Goal: Communication & Community: Answer question/provide support

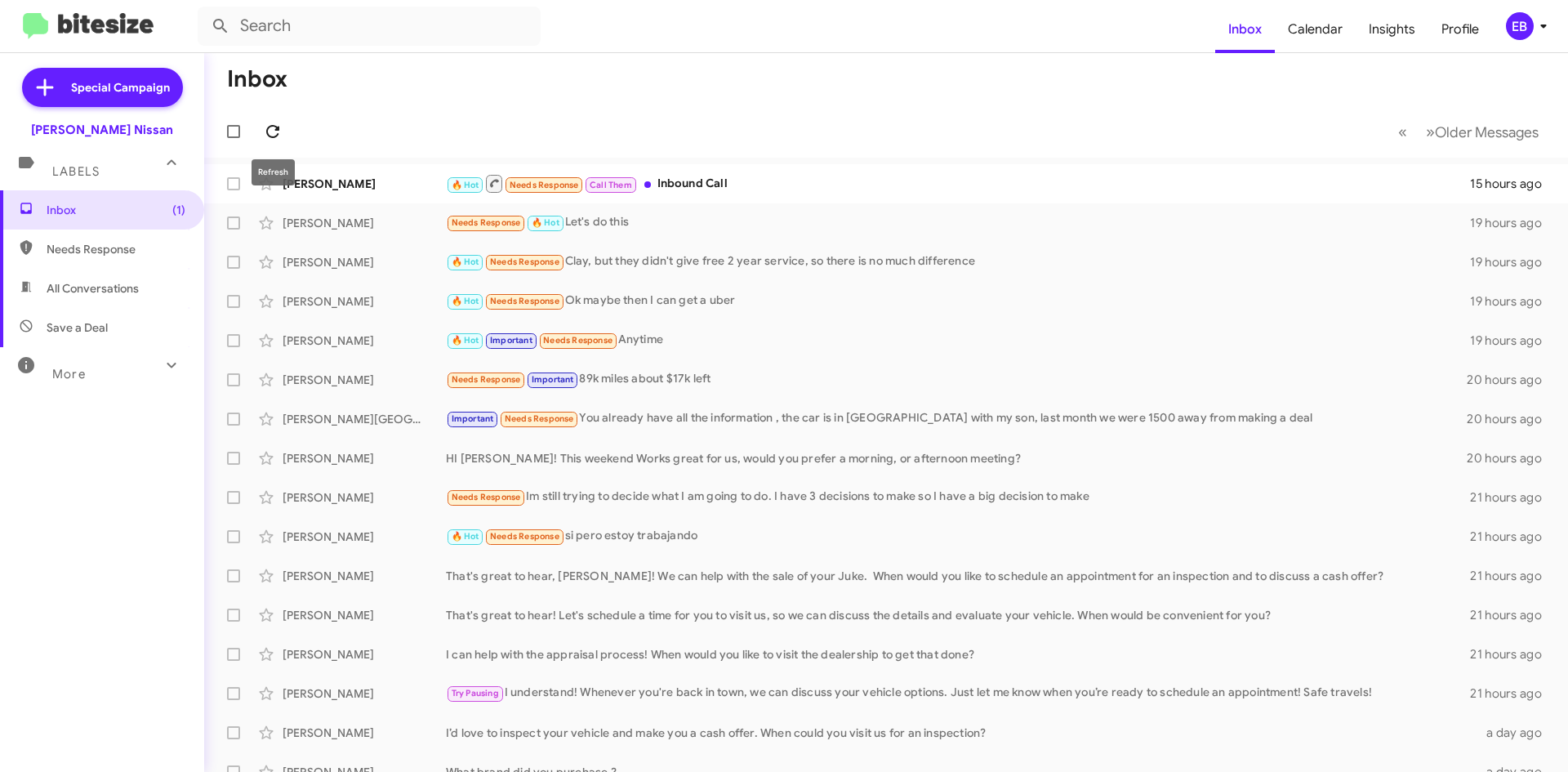
click at [273, 135] on icon at bounding box center [273, 131] width 19 height 19
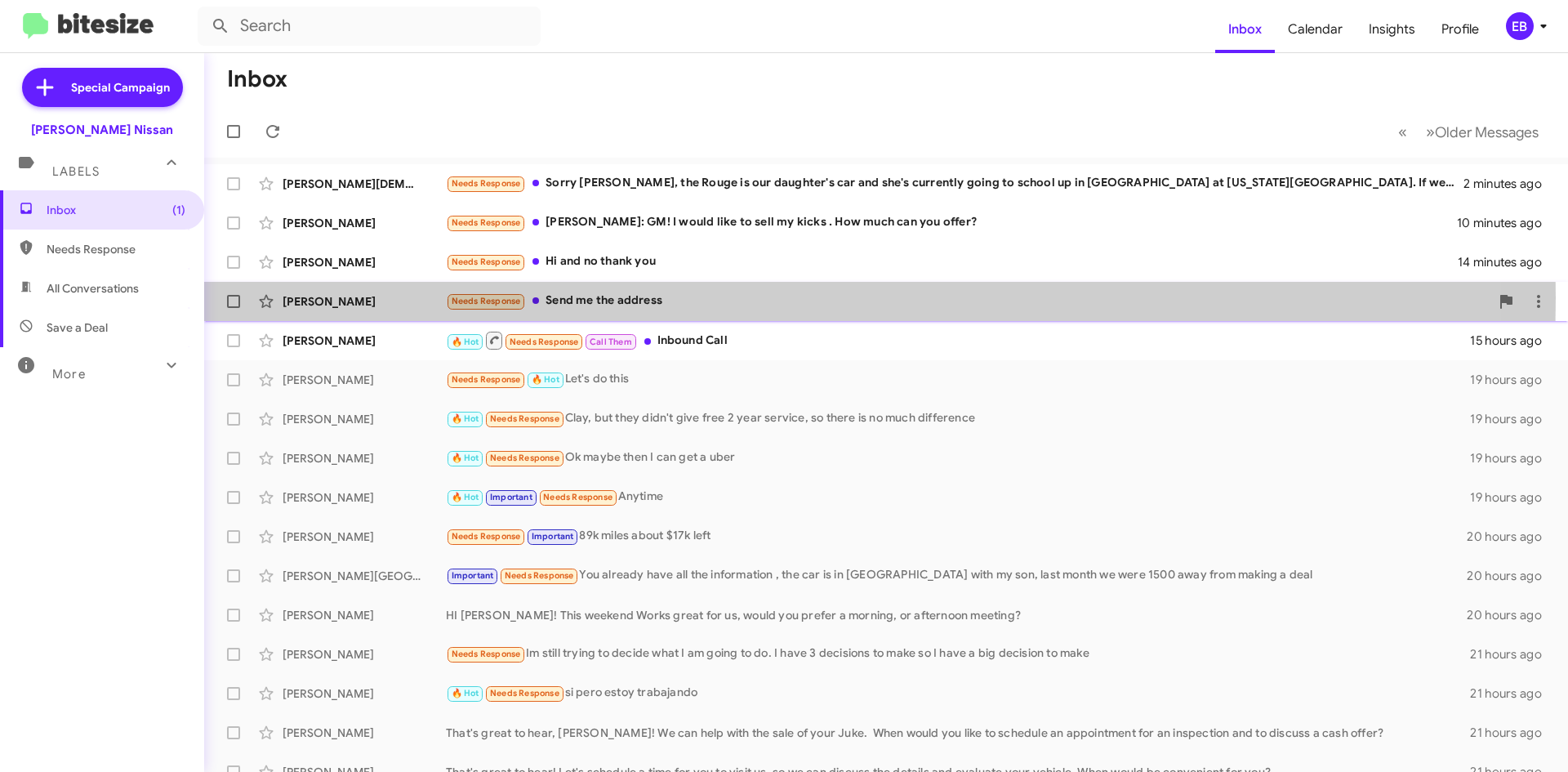
click at [596, 298] on div "Needs Response Send me the address" at bounding box center [968, 301] width 1044 height 18
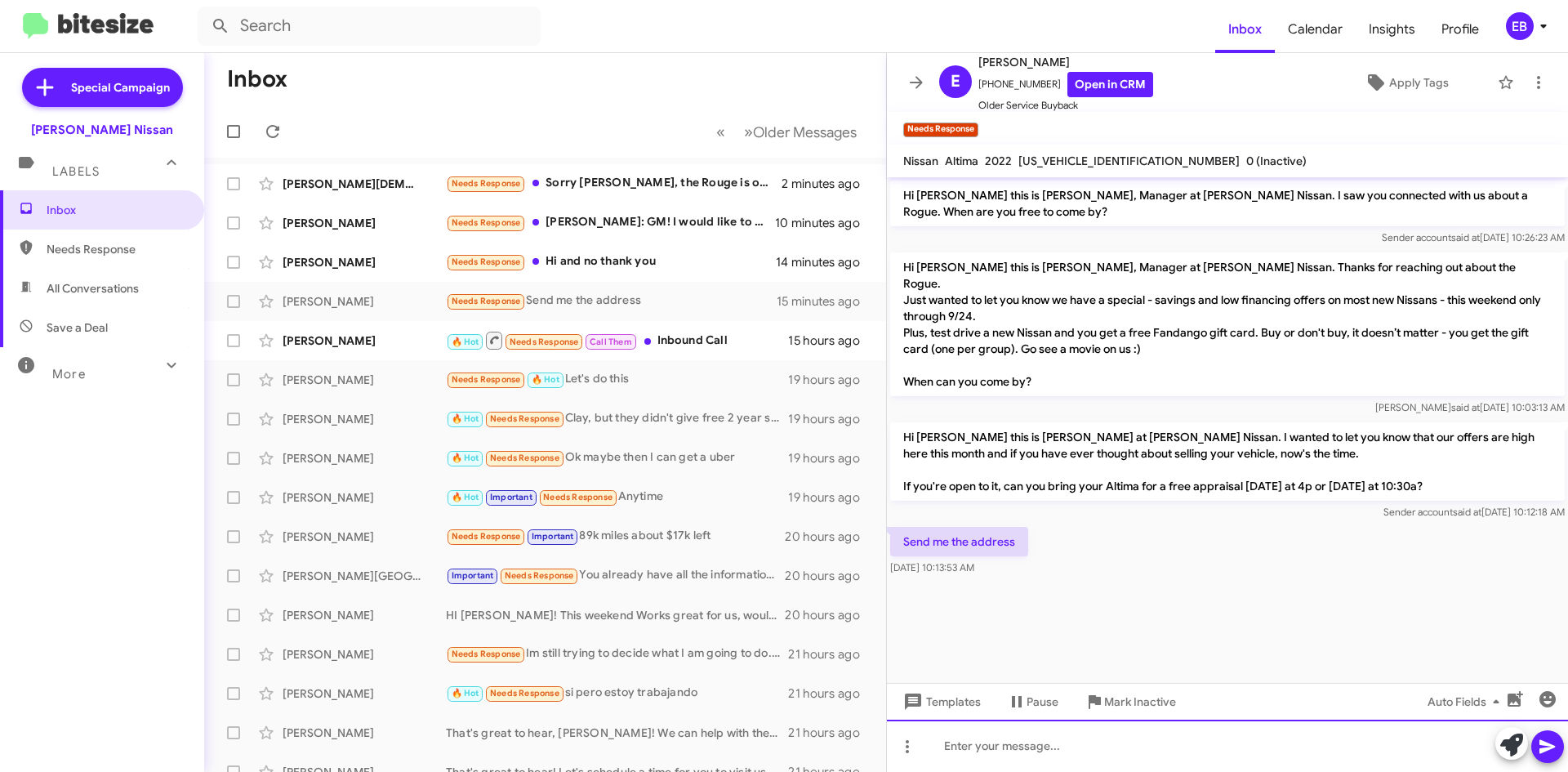
click at [1037, 739] on div at bounding box center [1227, 745] width 681 height 53
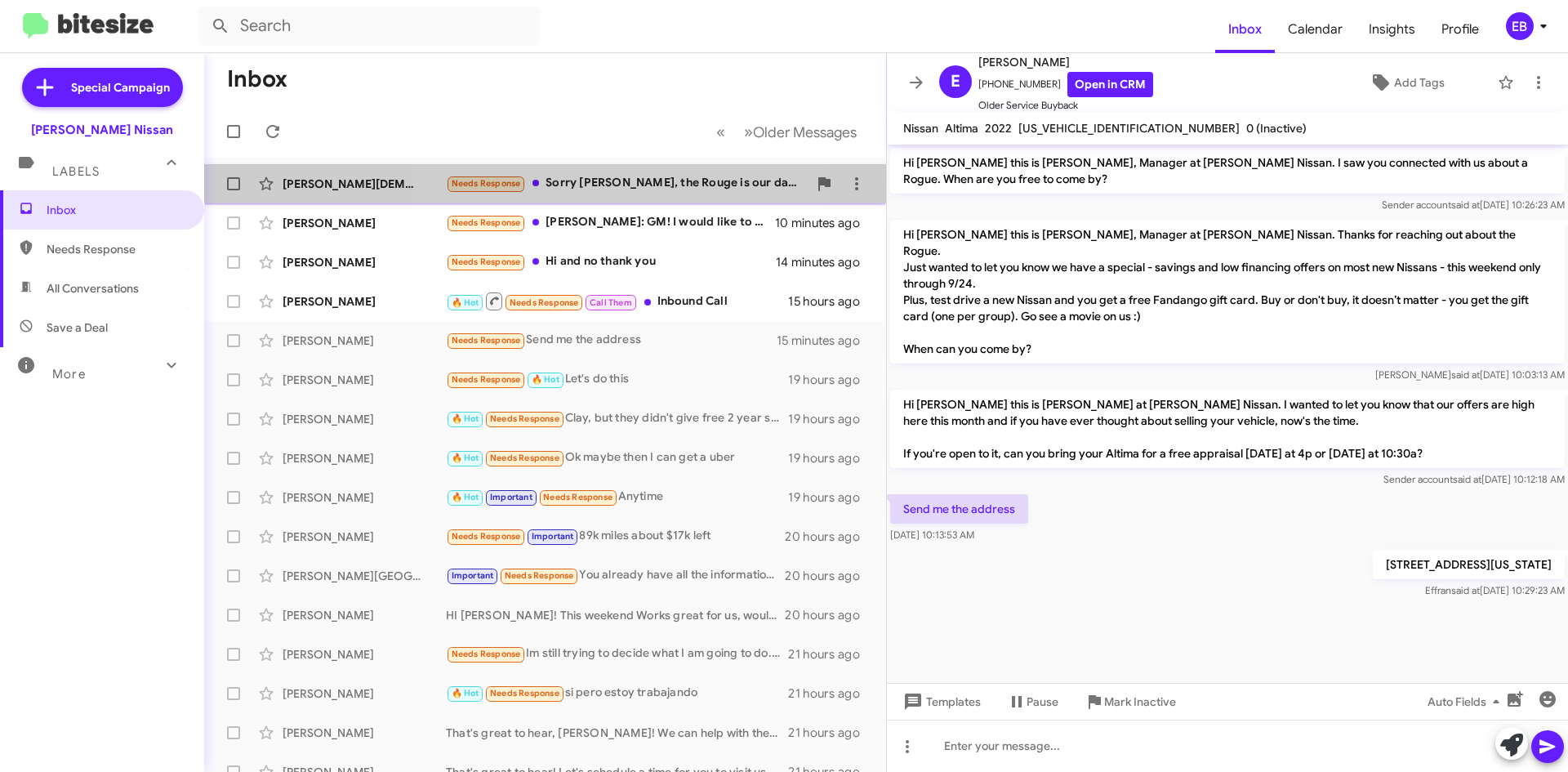
click at [582, 177] on div "Needs Response Sorry [PERSON_NAME], the Rouge is our daughter's car and she's c…" at bounding box center [626, 183] width 362 height 18
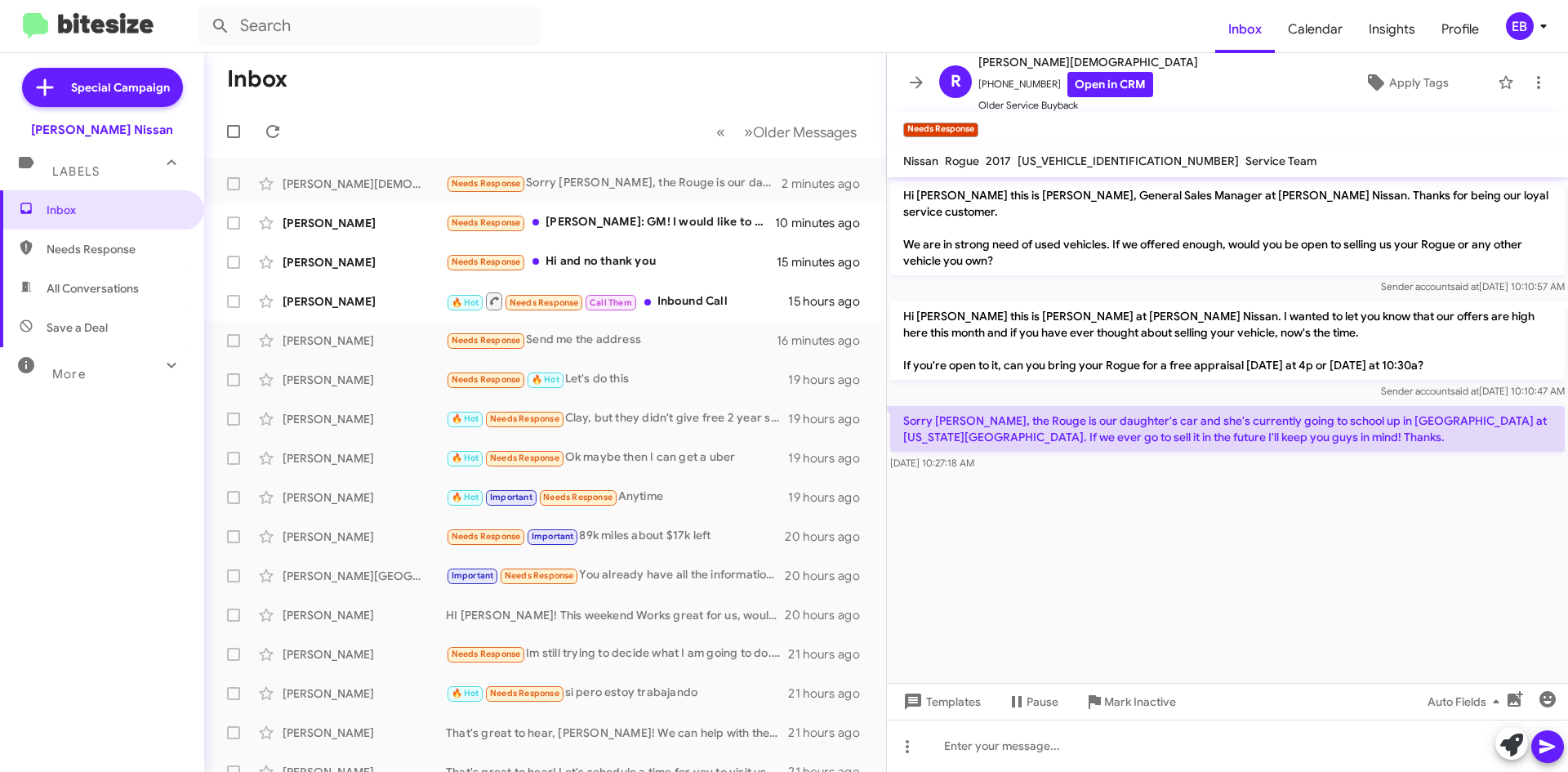
click at [952, 478] on cdk-virtual-scroll-viewport "Hi [PERSON_NAME] this is [PERSON_NAME], General Sales Manager at [PERSON_NAME] …" at bounding box center [1227, 429] width 681 height 506
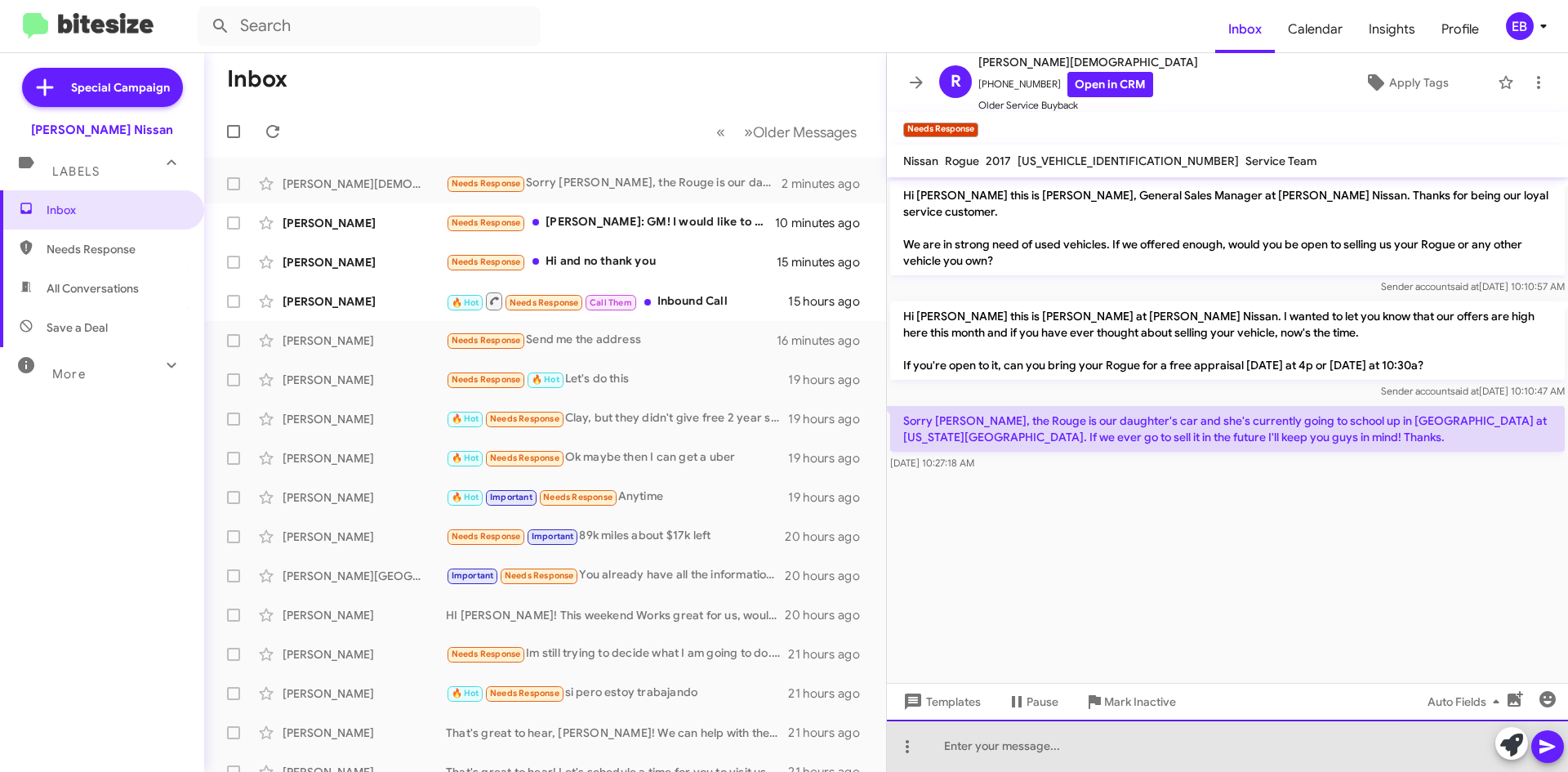
click at [966, 749] on div at bounding box center [1227, 745] width 681 height 53
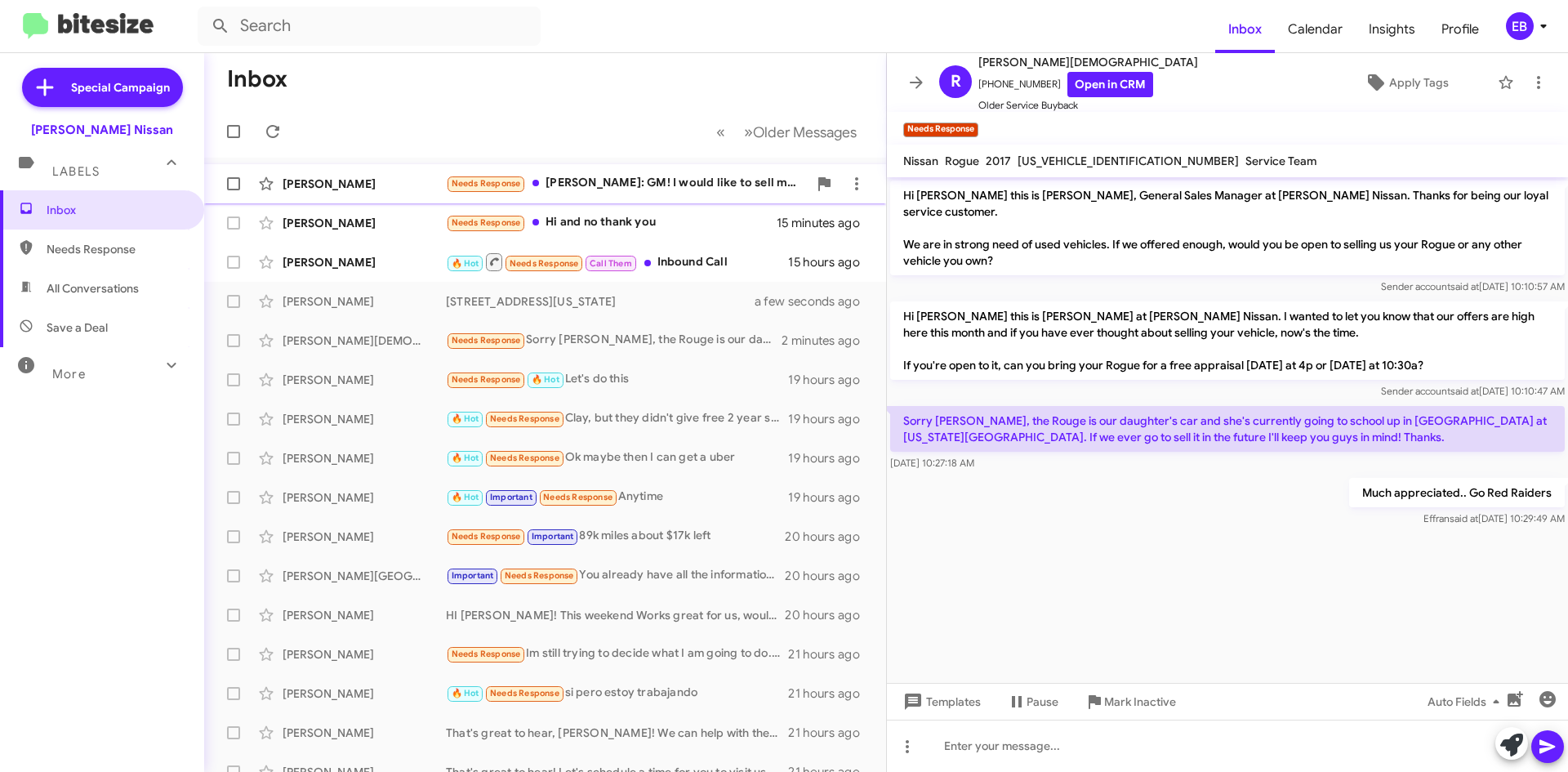
click at [432, 176] on div "[PERSON_NAME]" at bounding box center [364, 184] width 163 height 17
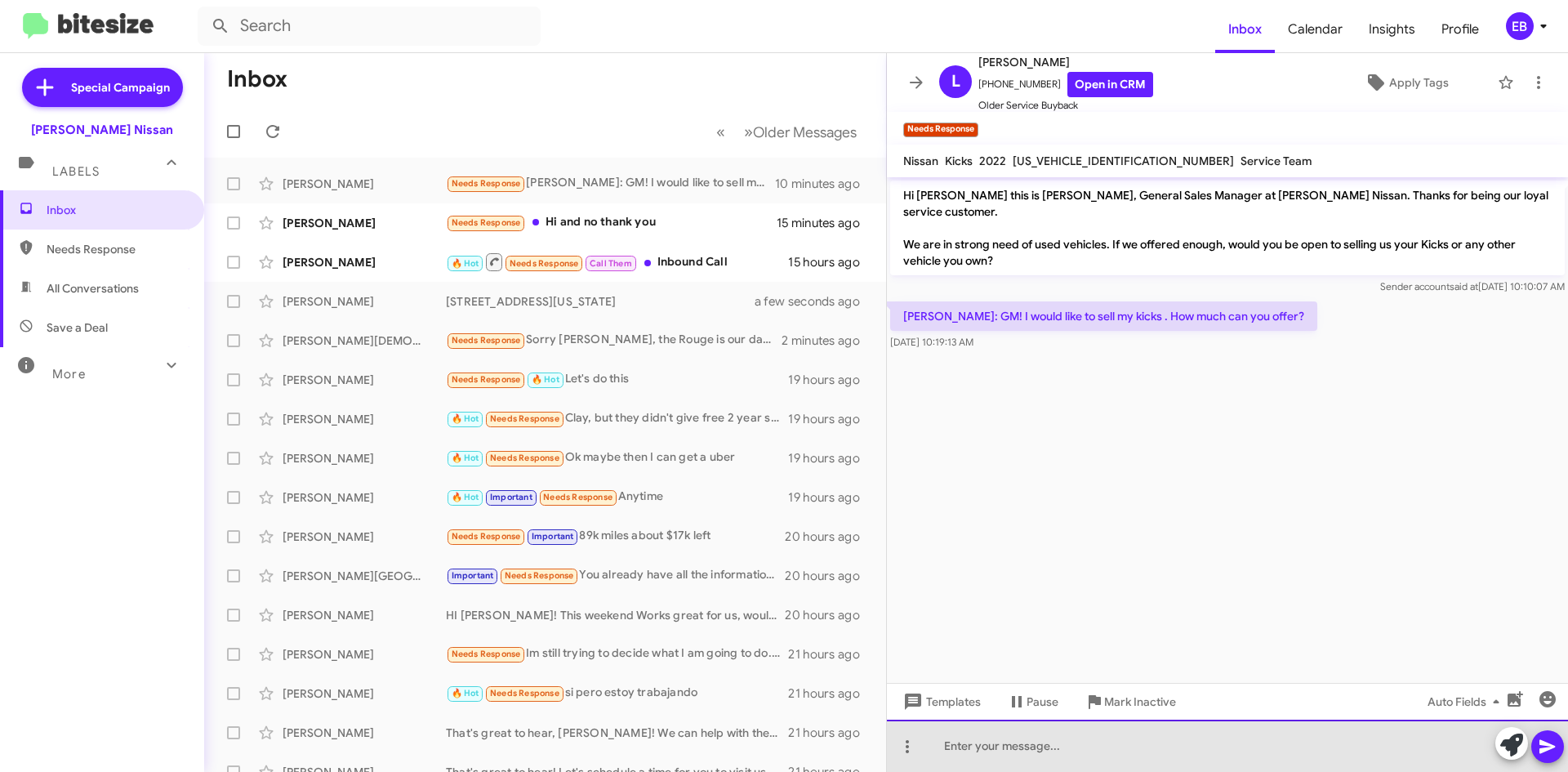
click at [955, 745] on div at bounding box center [1227, 745] width 681 height 53
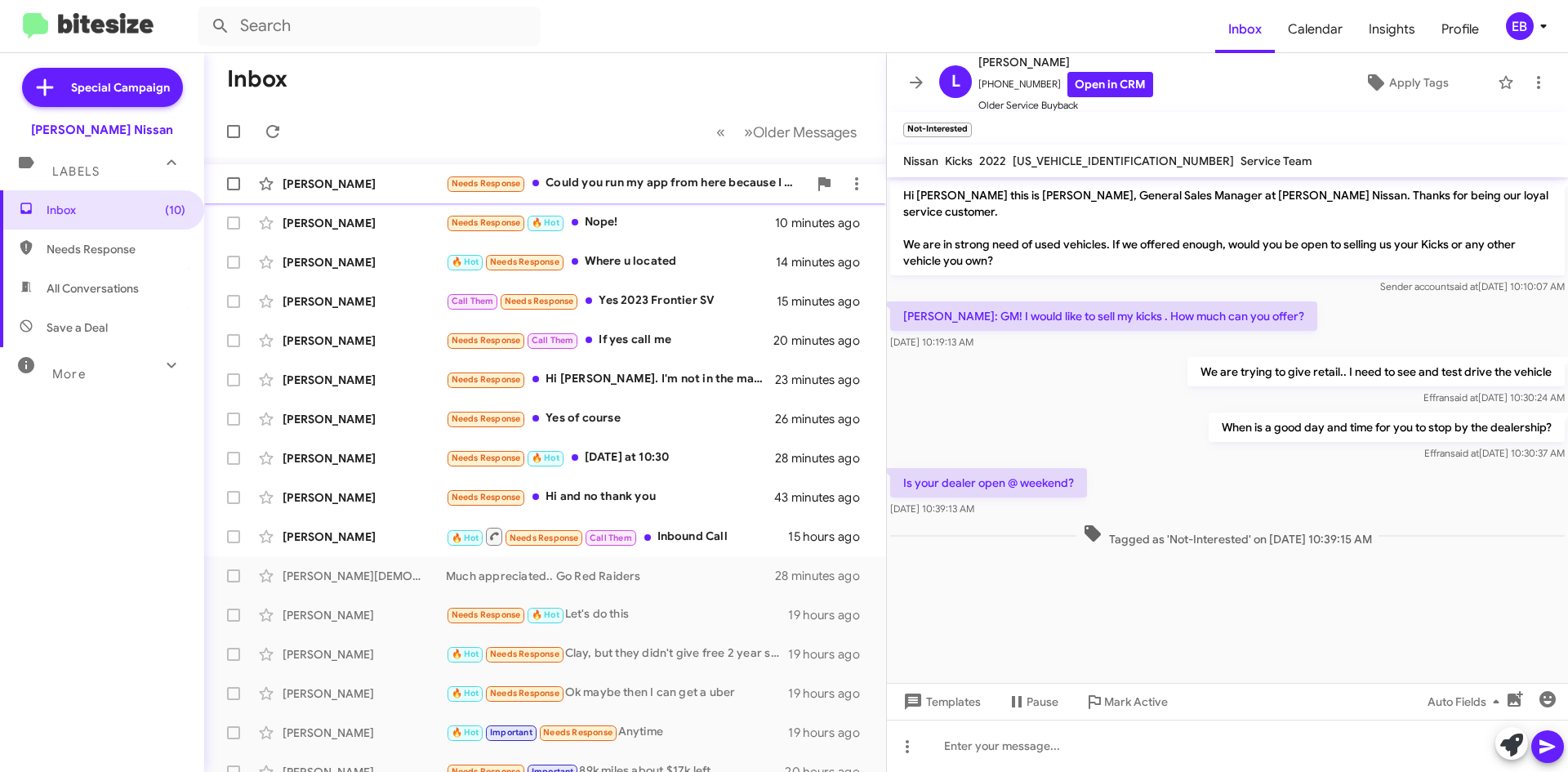
click at [575, 182] on div "Needs Response Could you run my app from here because I need a ride there first" at bounding box center [626, 183] width 362 height 18
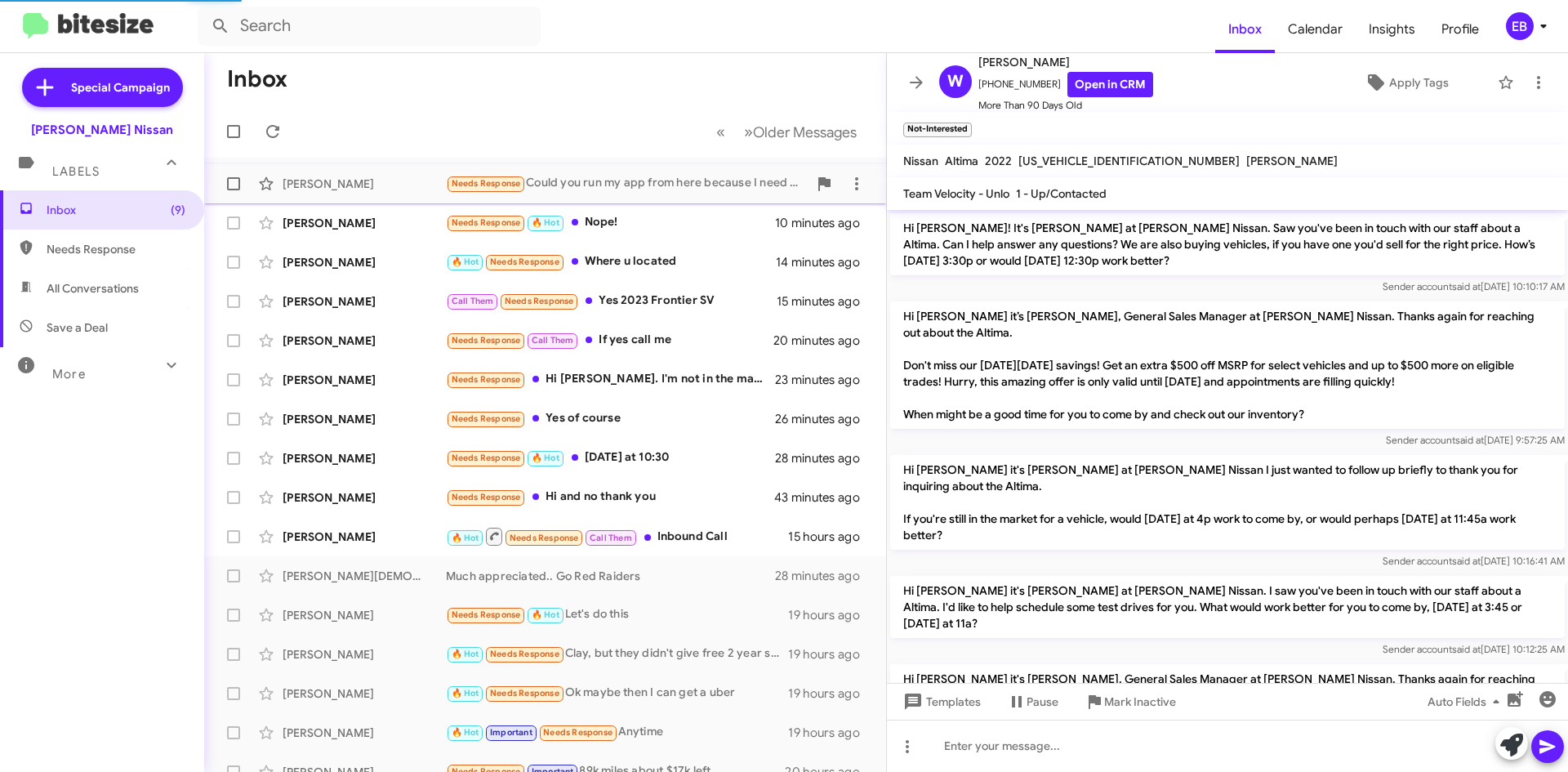
scroll to position [1521, 0]
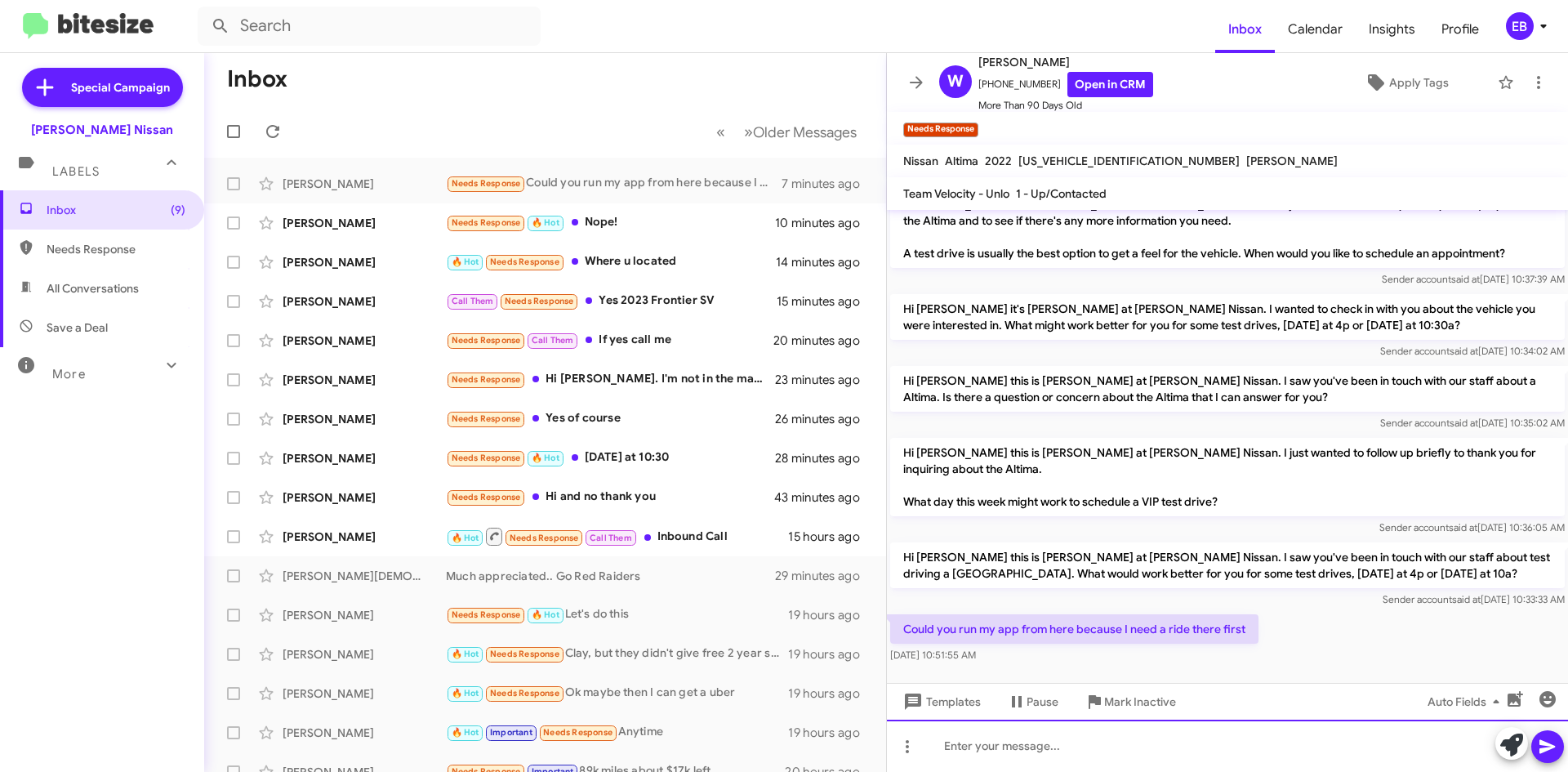
click at [962, 746] on div at bounding box center [1227, 745] width 681 height 53
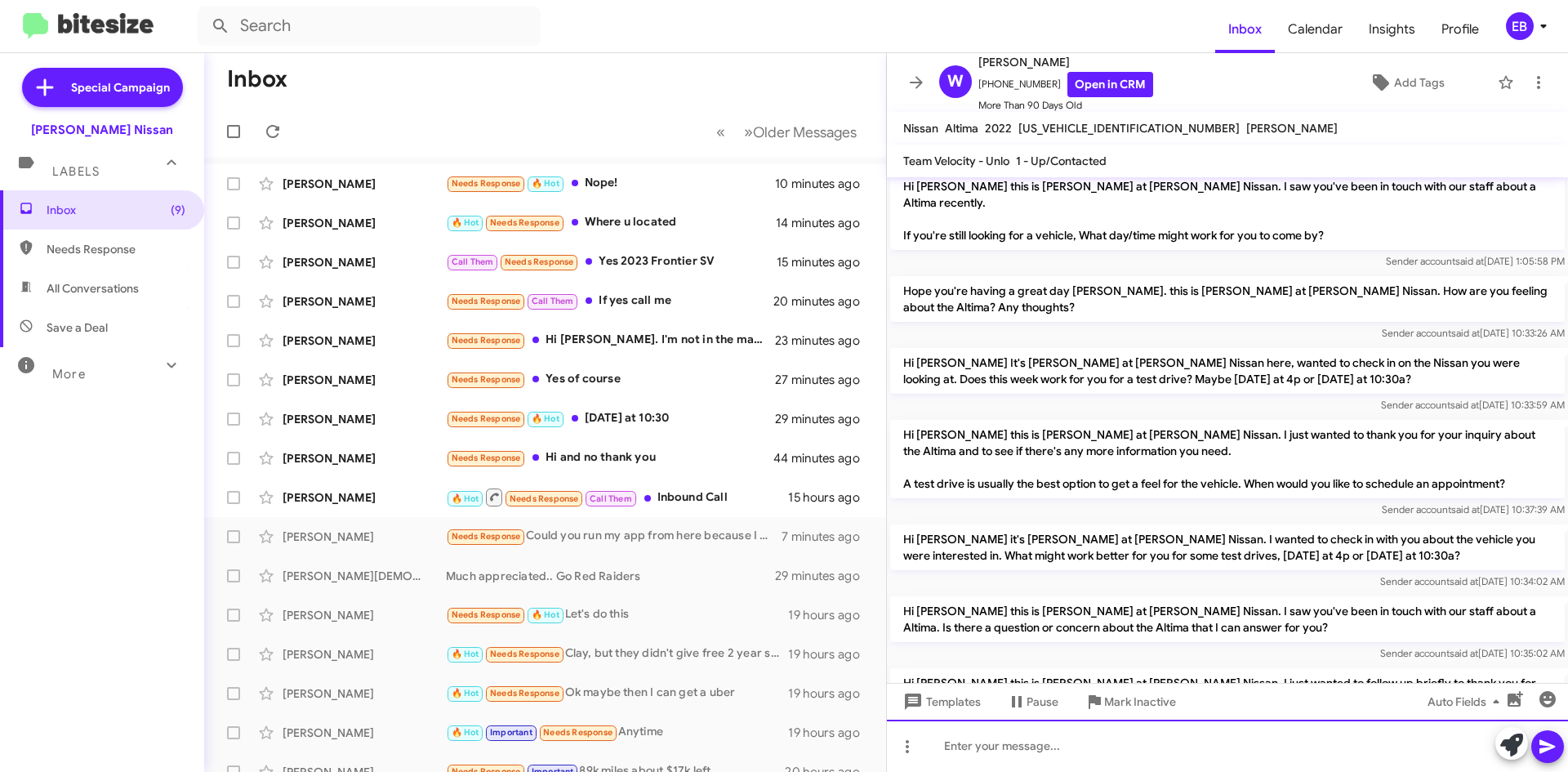
scroll to position [1792, 0]
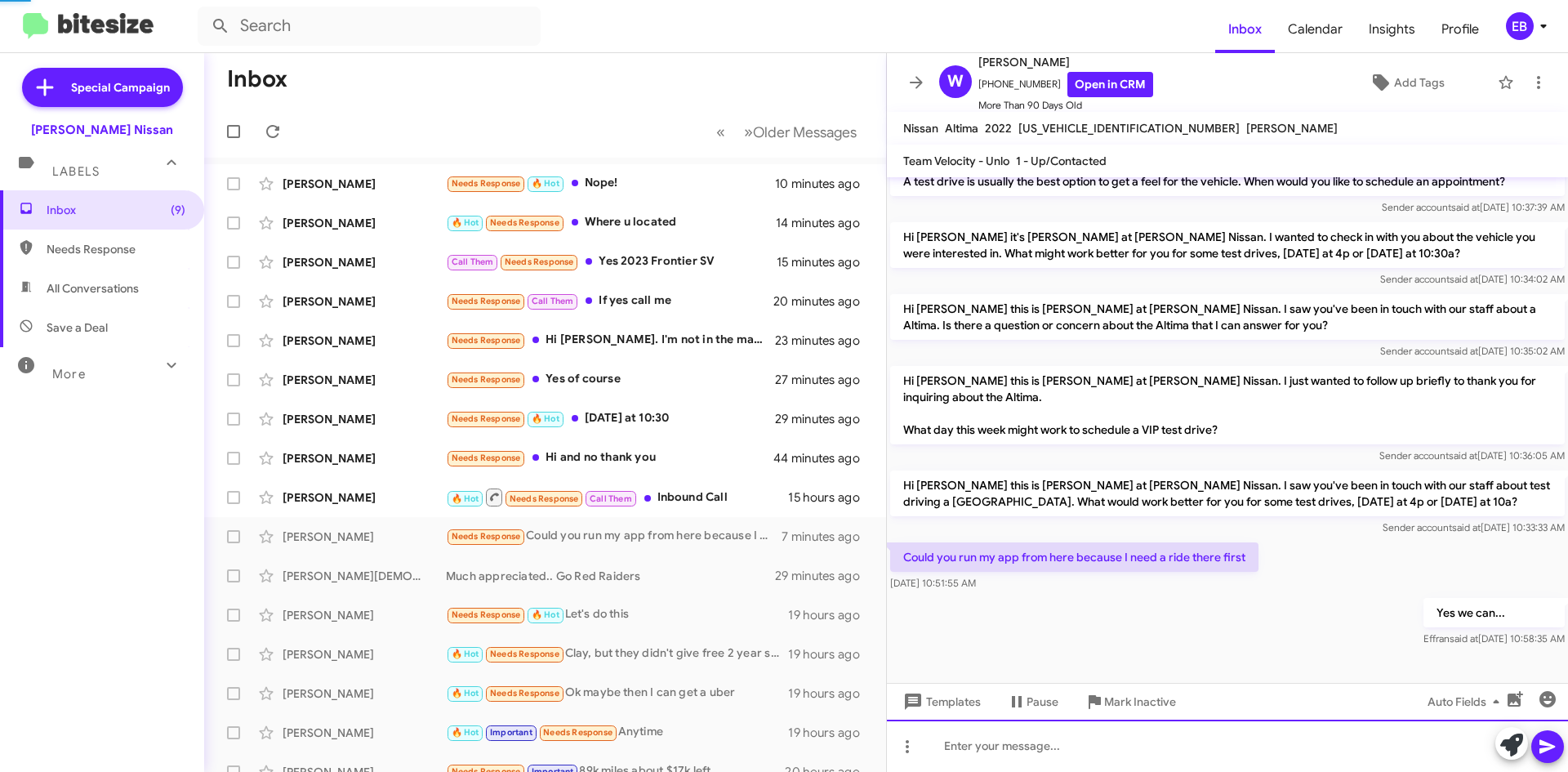
click at [947, 738] on div at bounding box center [1227, 745] width 681 height 53
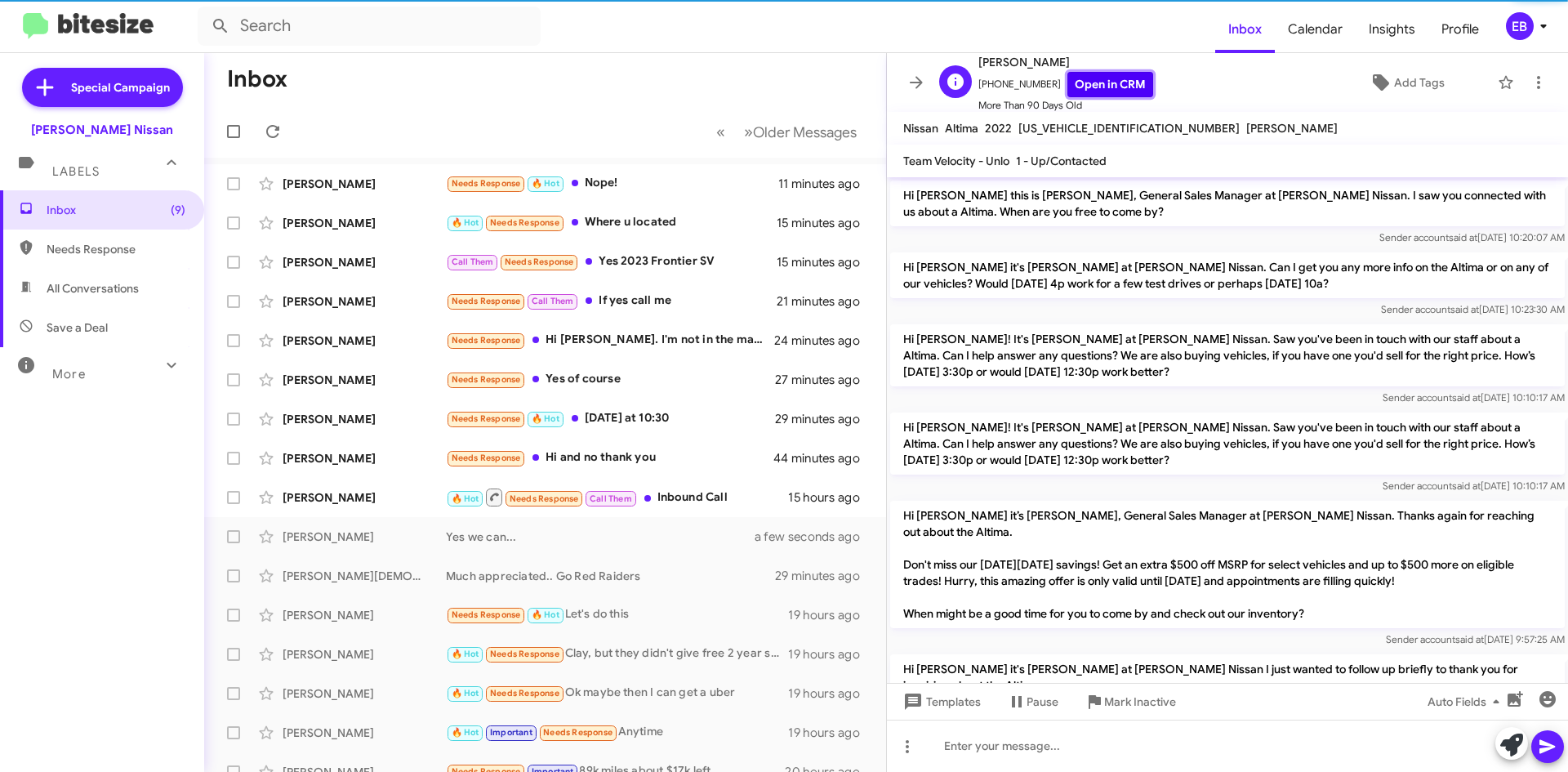
click at [1121, 86] on link "Open in CRM" at bounding box center [1109, 84] width 86 height 25
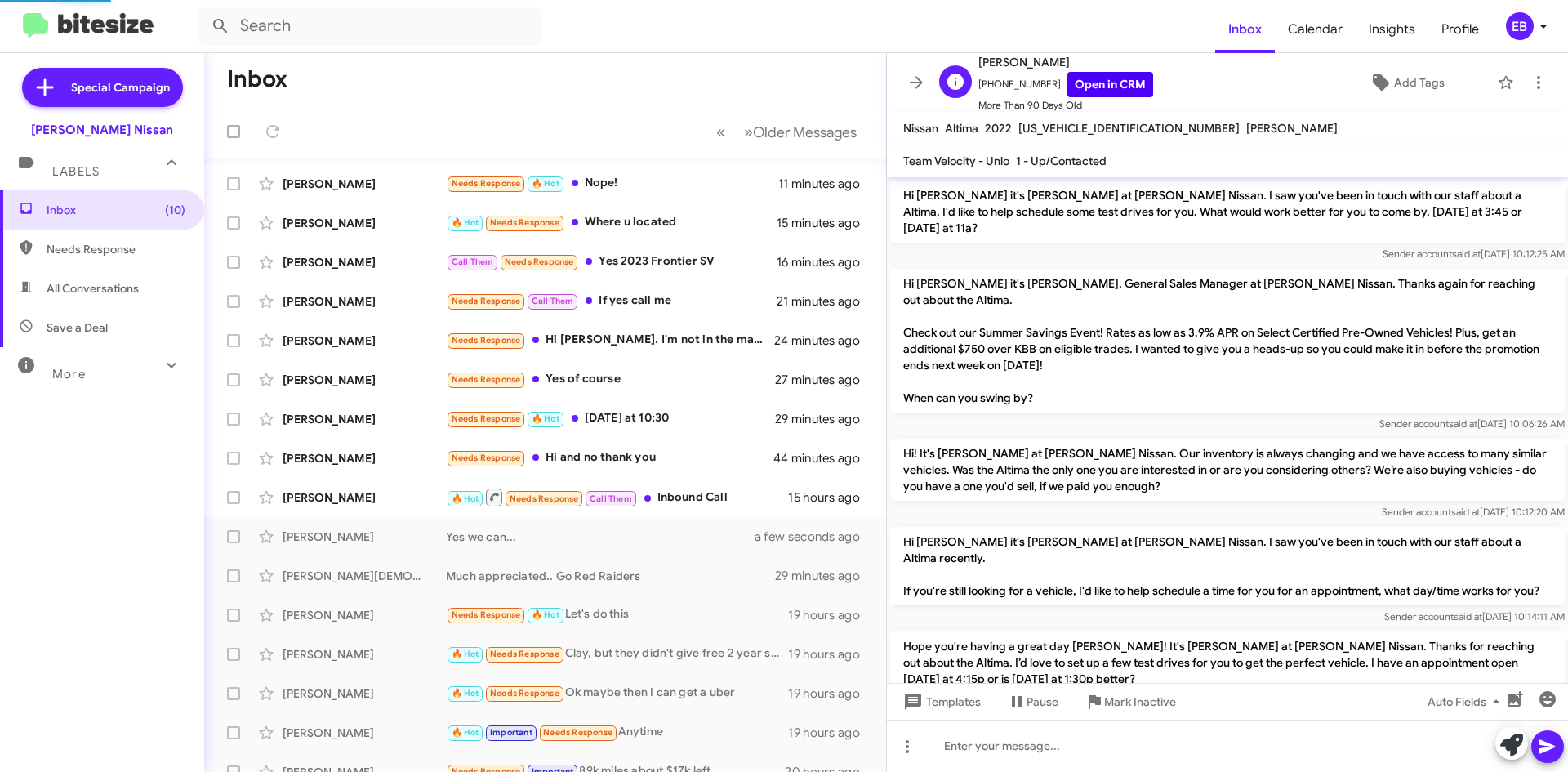
scroll to position [1308, 0]
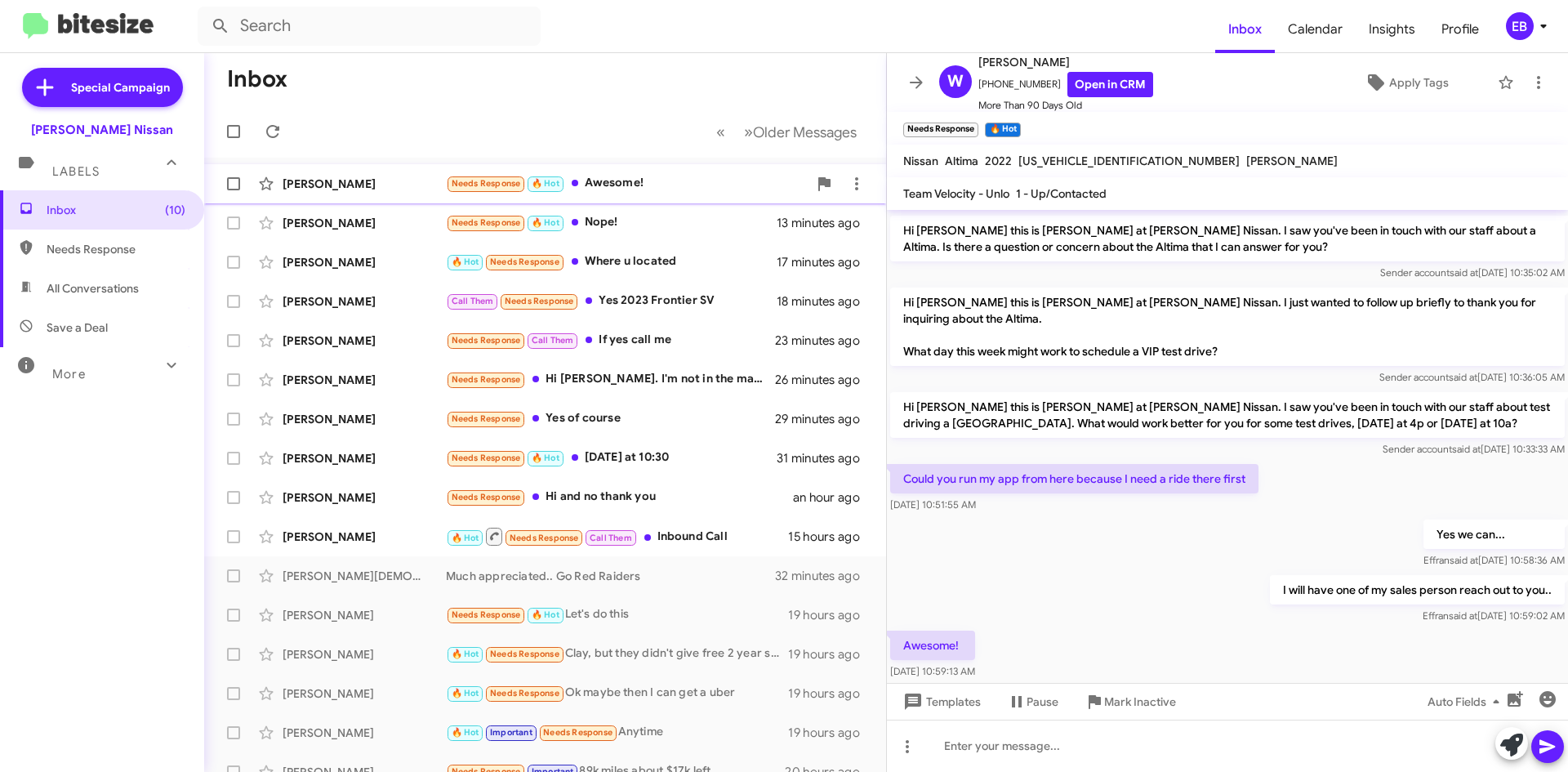
click at [644, 177] on div "Needs Response 🔥 Hot Awesome!" at bounding box center [626, 183] width 362 height 18
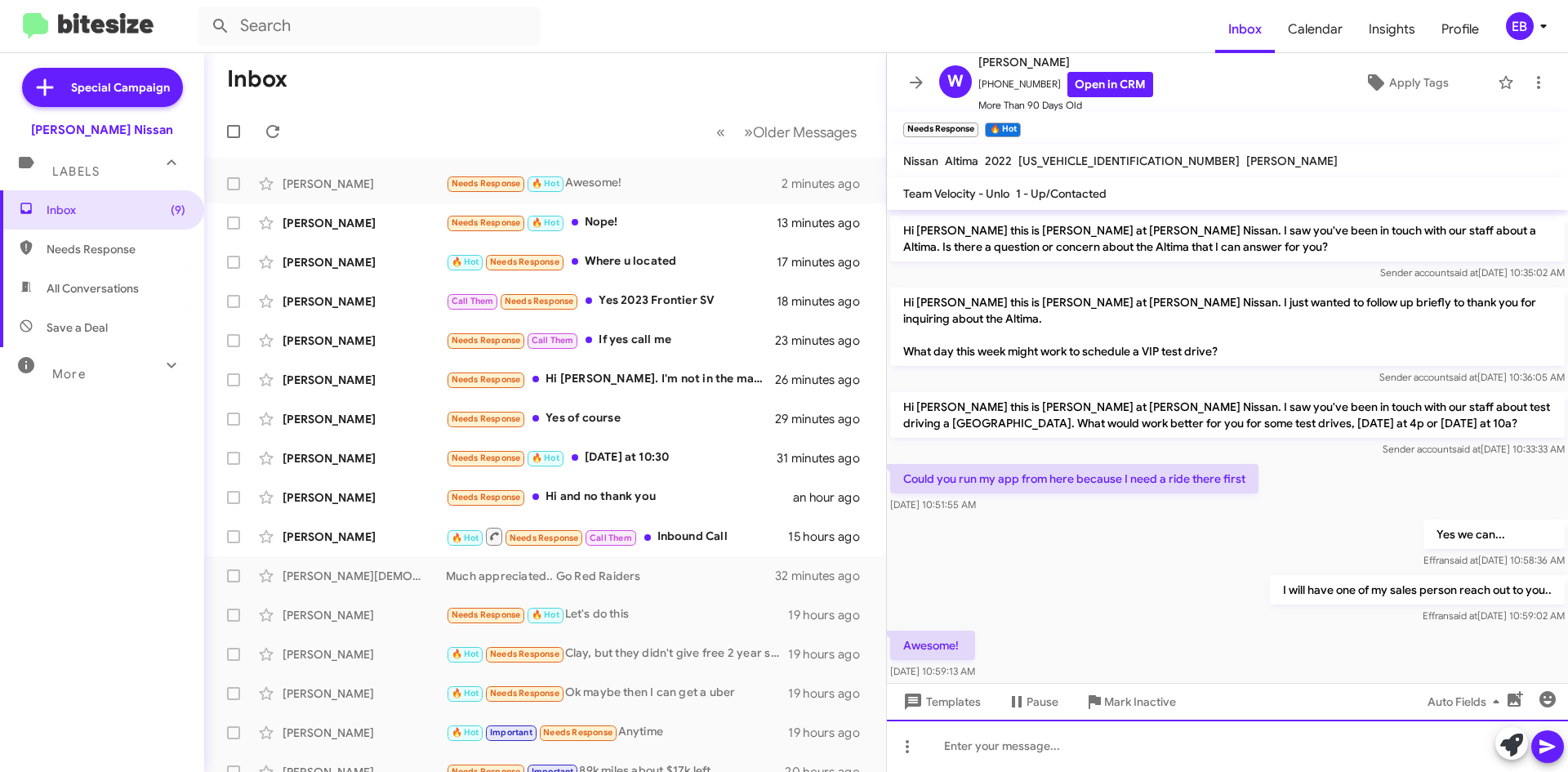
click at [1016, 738] on div at bounding box center [1227, 745] width 681 height 53
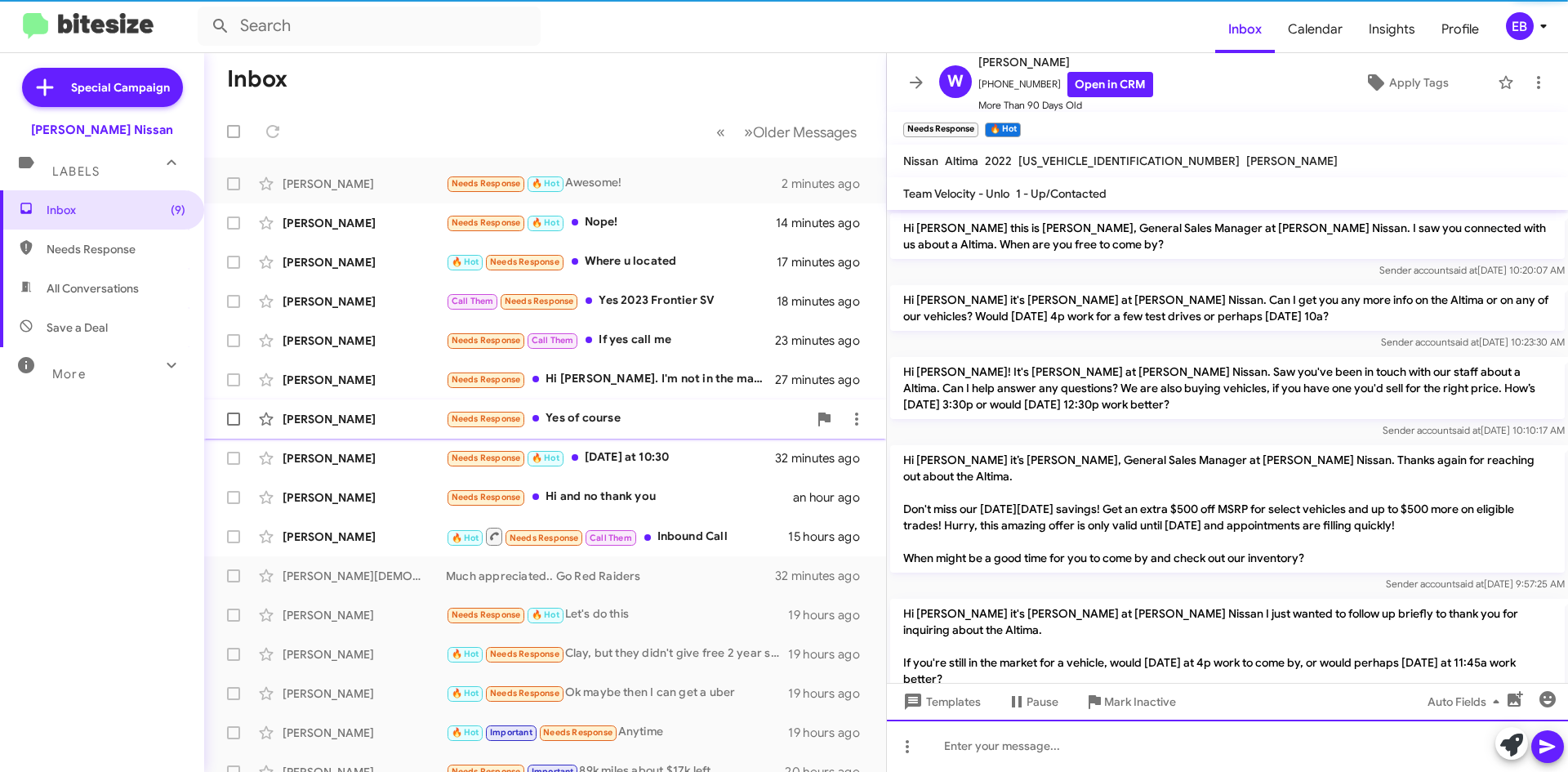
scroll to position [82, 0]
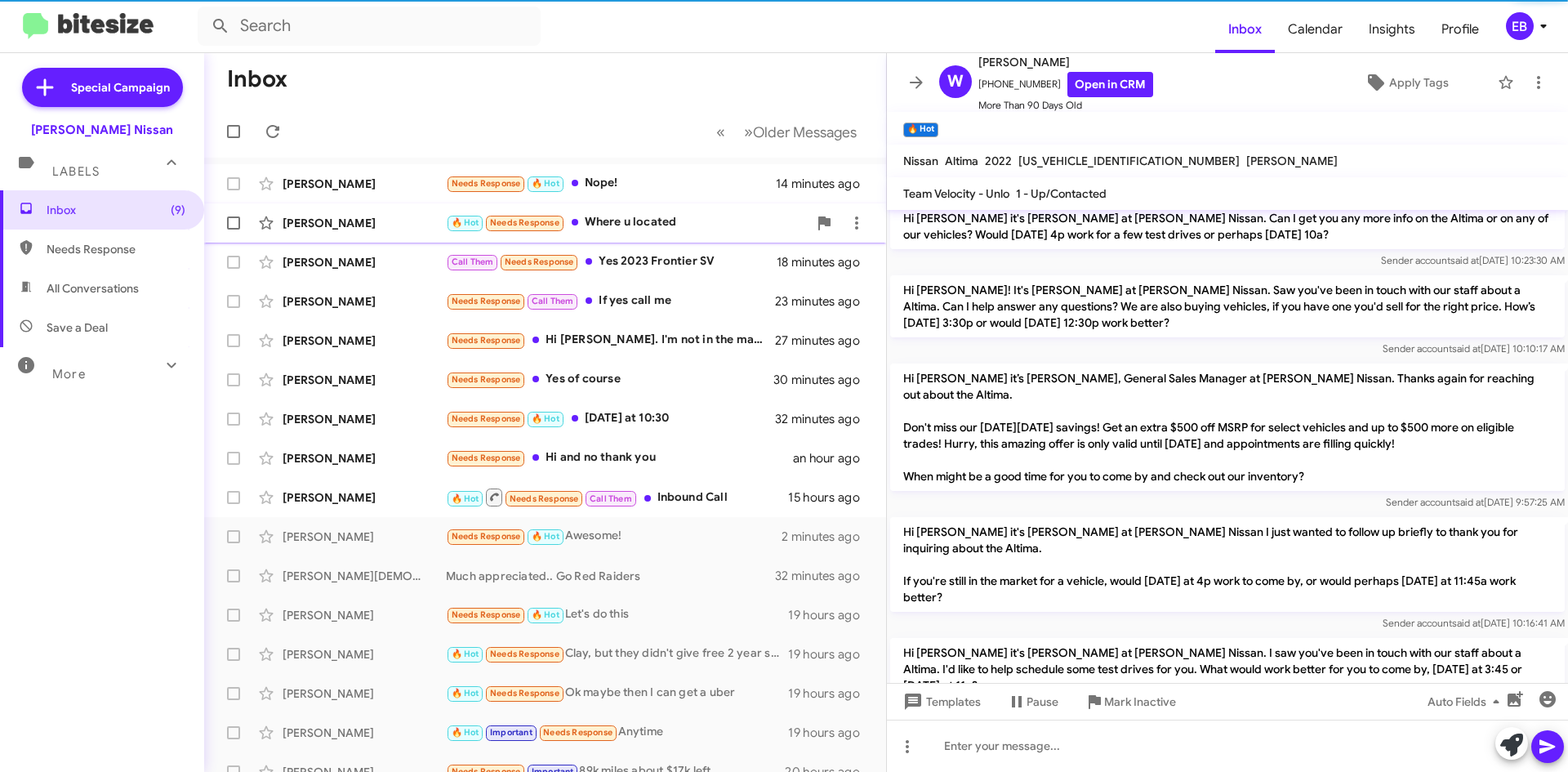
click at [638, 216] on div "🔥 Hot Needs Response Where u located" at bounding box center [626, 223] width 362 height 18
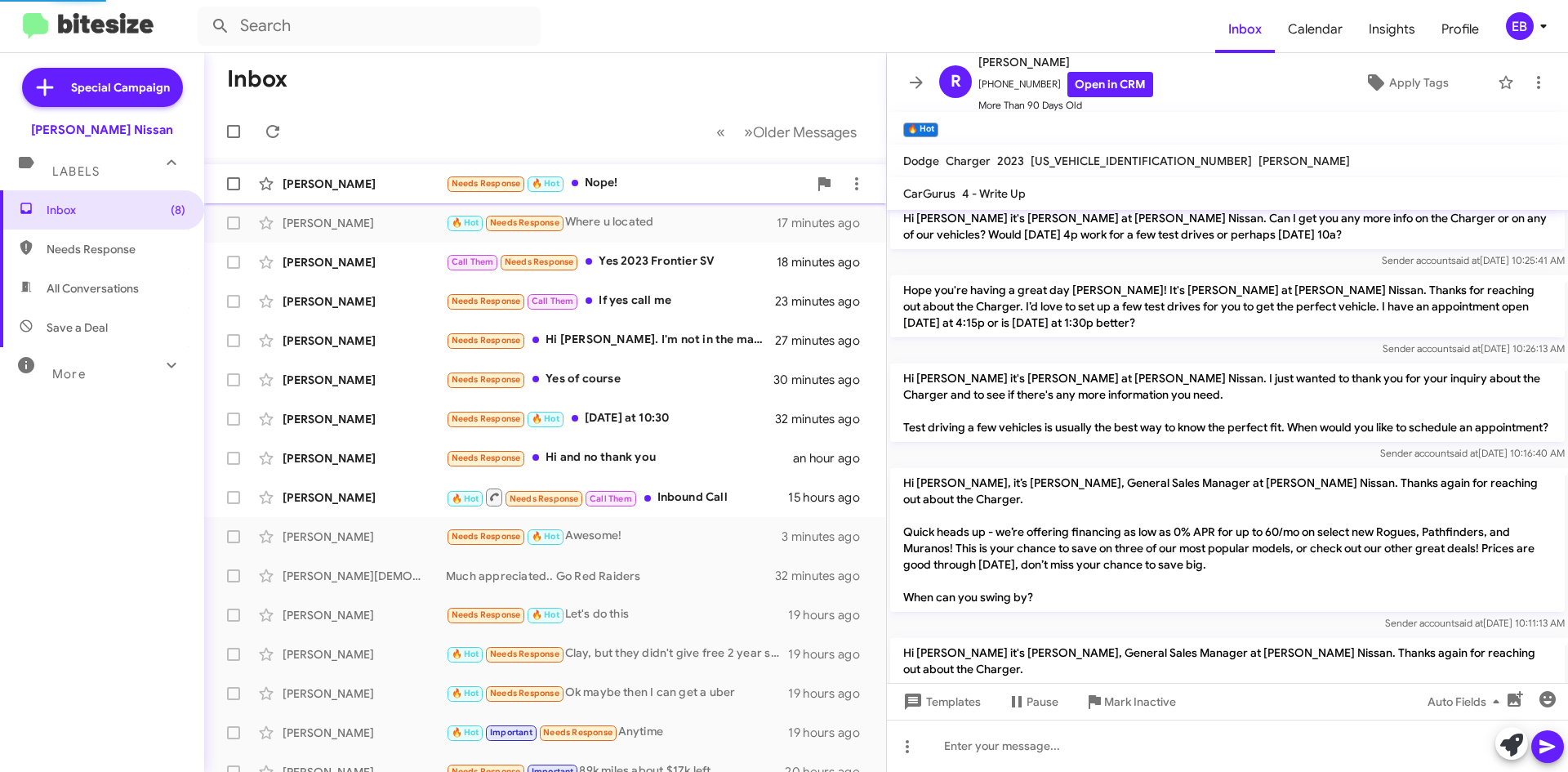
scroll to position [977, 0]
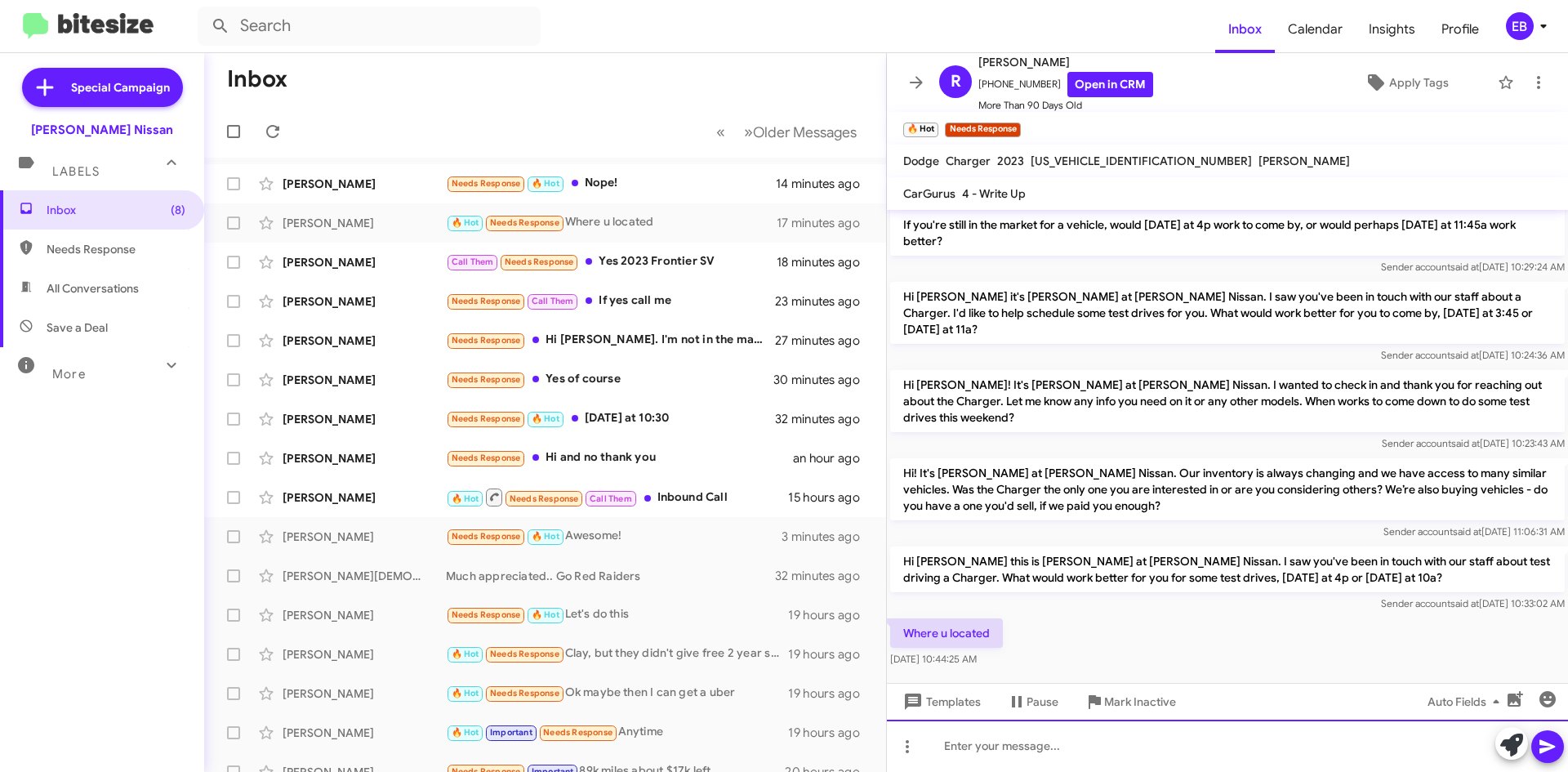
click at [989, 744] on div at bounding box center [1227, 745] width 681 height 53
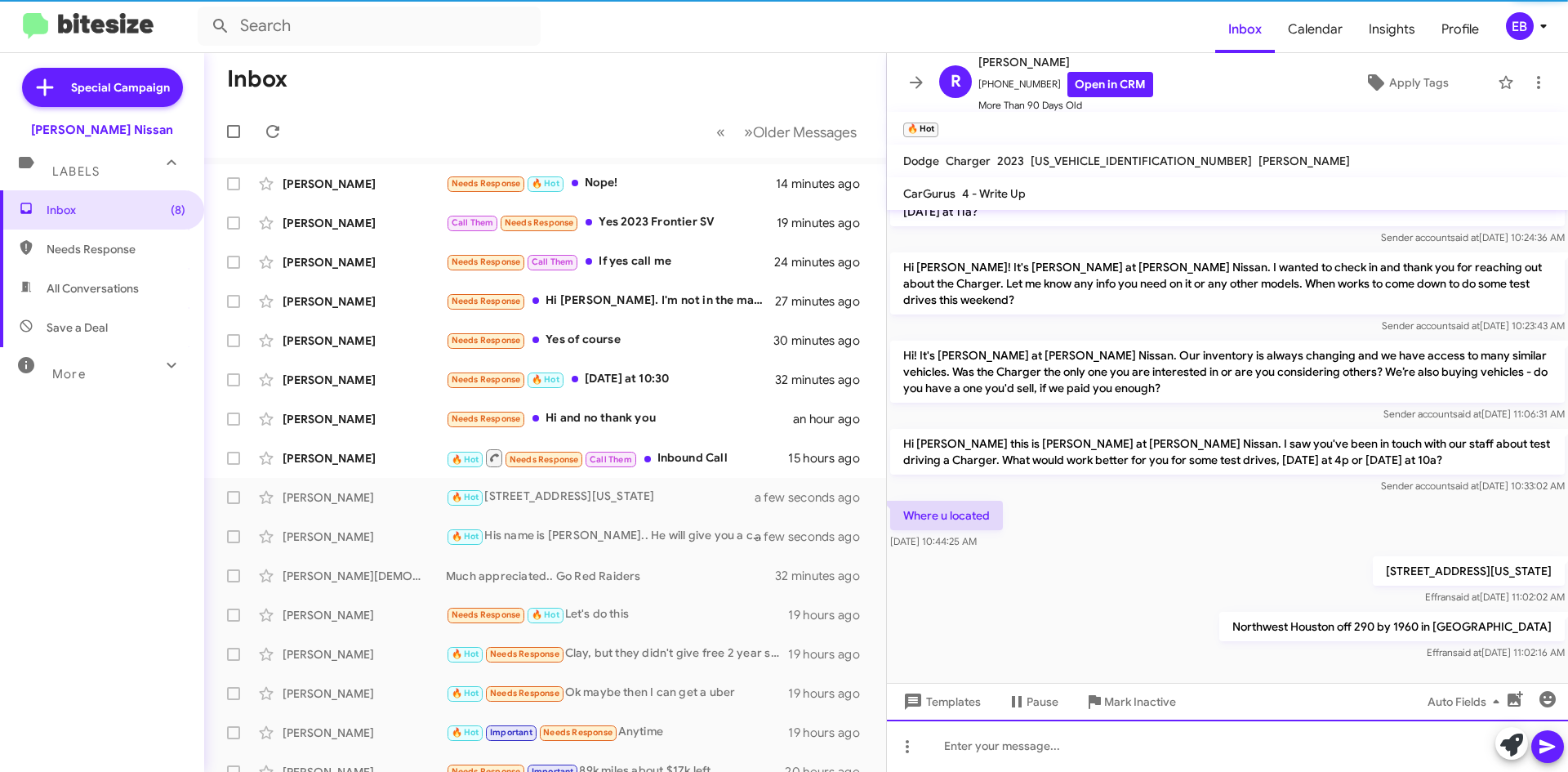
scroll to position [1096, 0]
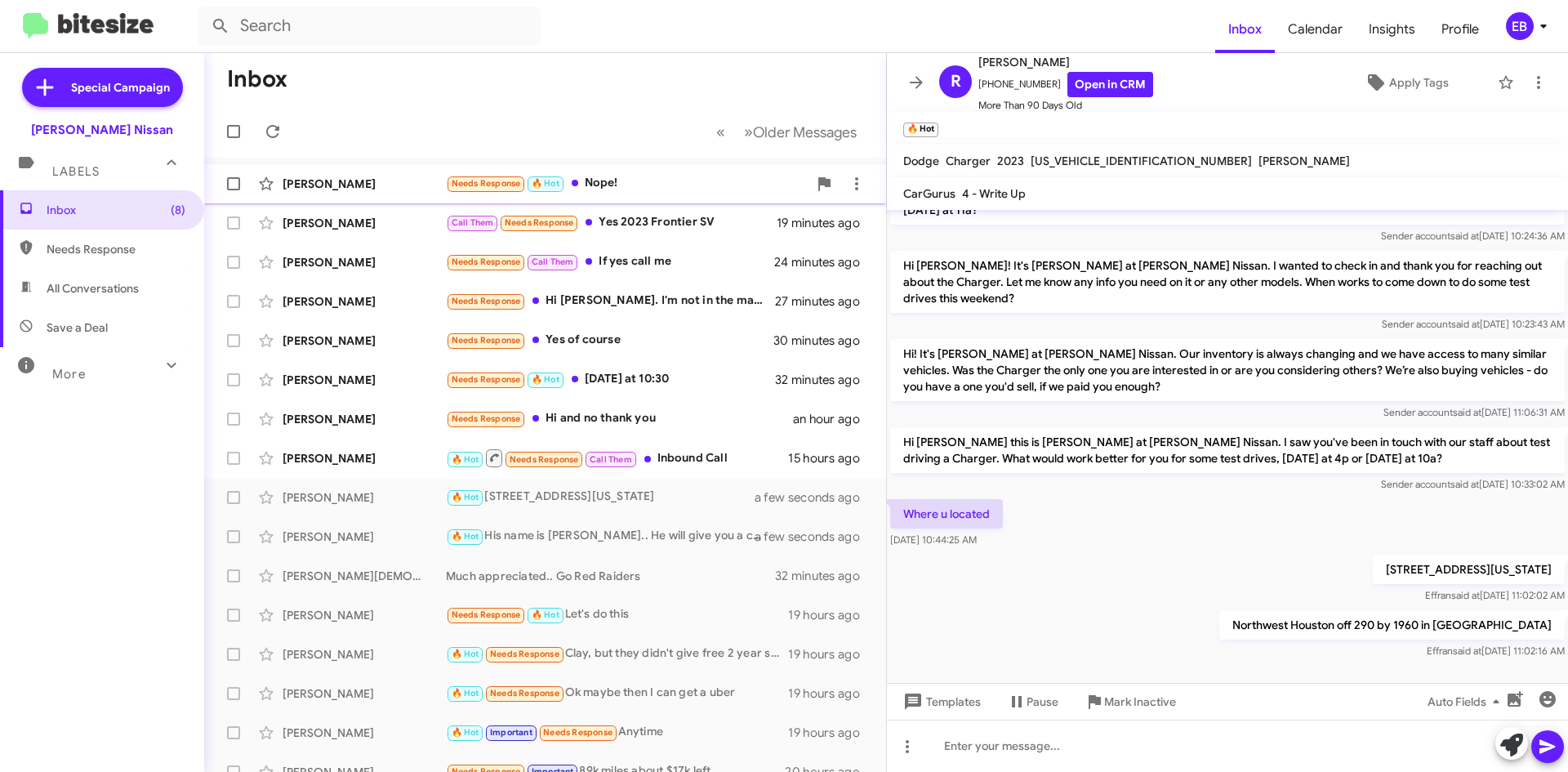
click at [379, 172] on div "[PERSON_NAME] Needs Response 🔥 Hot Nope! 14 minutes ago" at bounding box center [545, 183] width 656 height 32
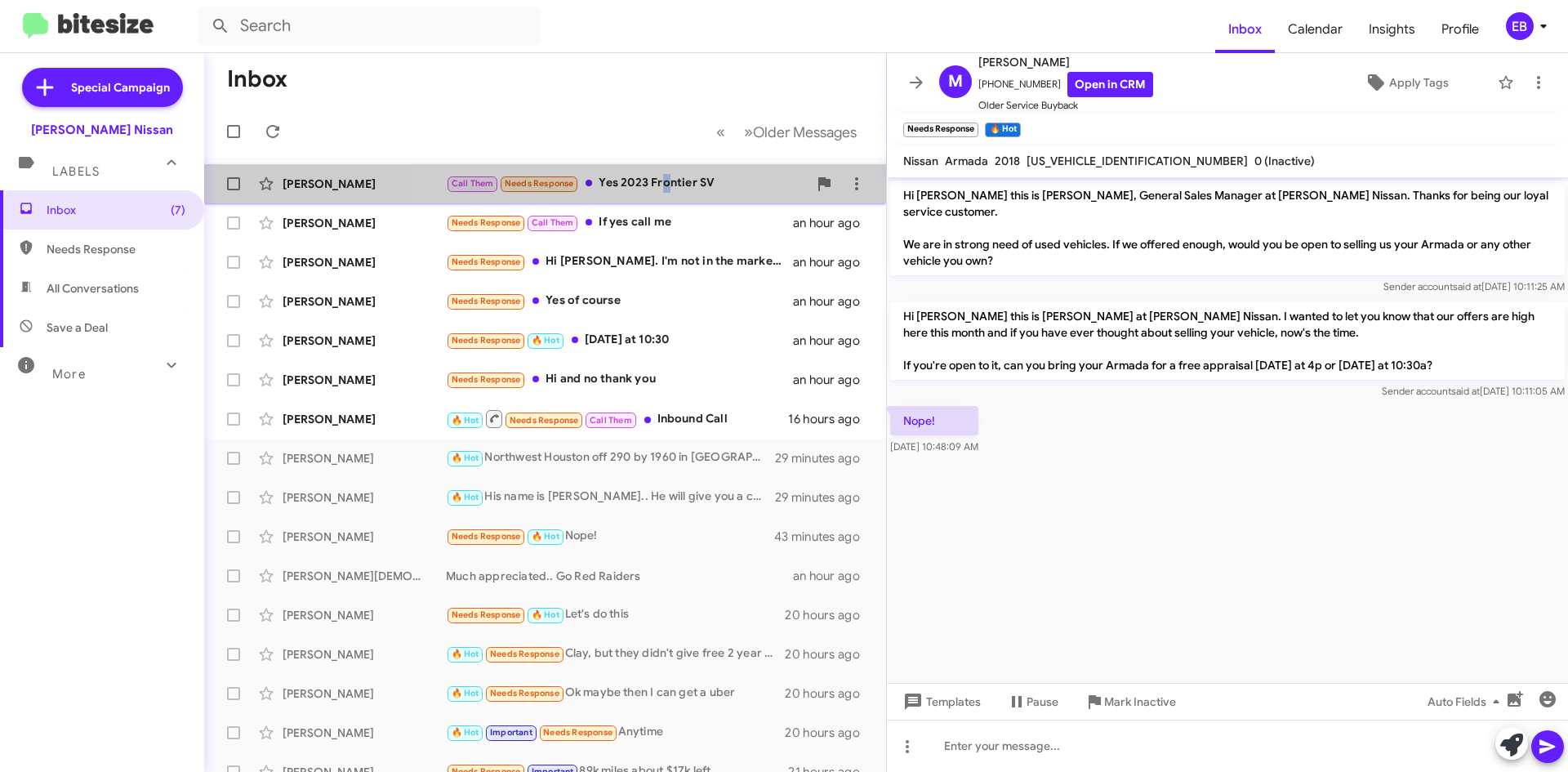
click at [664, 186] on div "Call Them Needs Response Yes 2023 Frontier SV" at bounding box center [626, 183] width 362 height 18
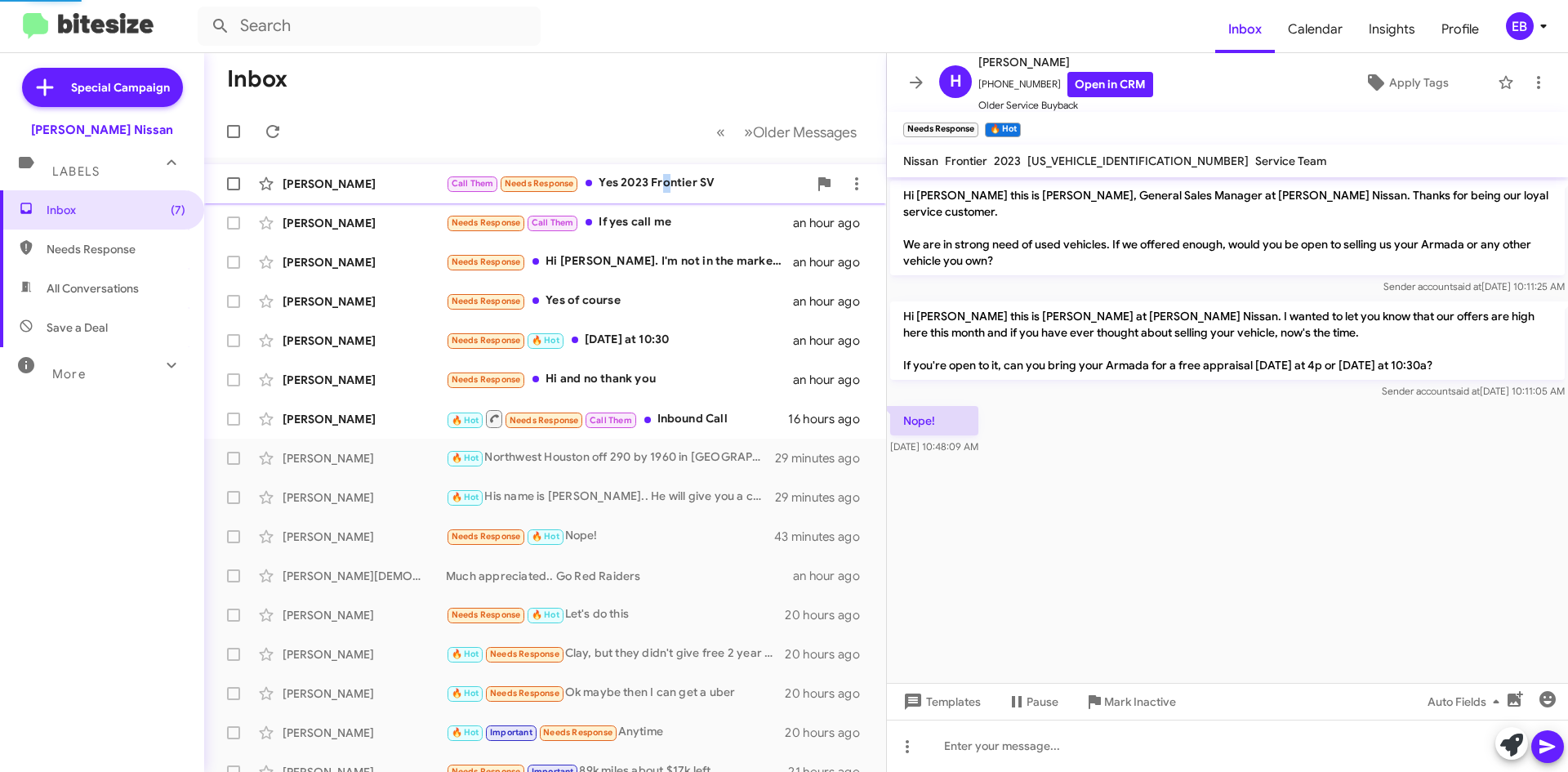
scroll to position [493, 0]
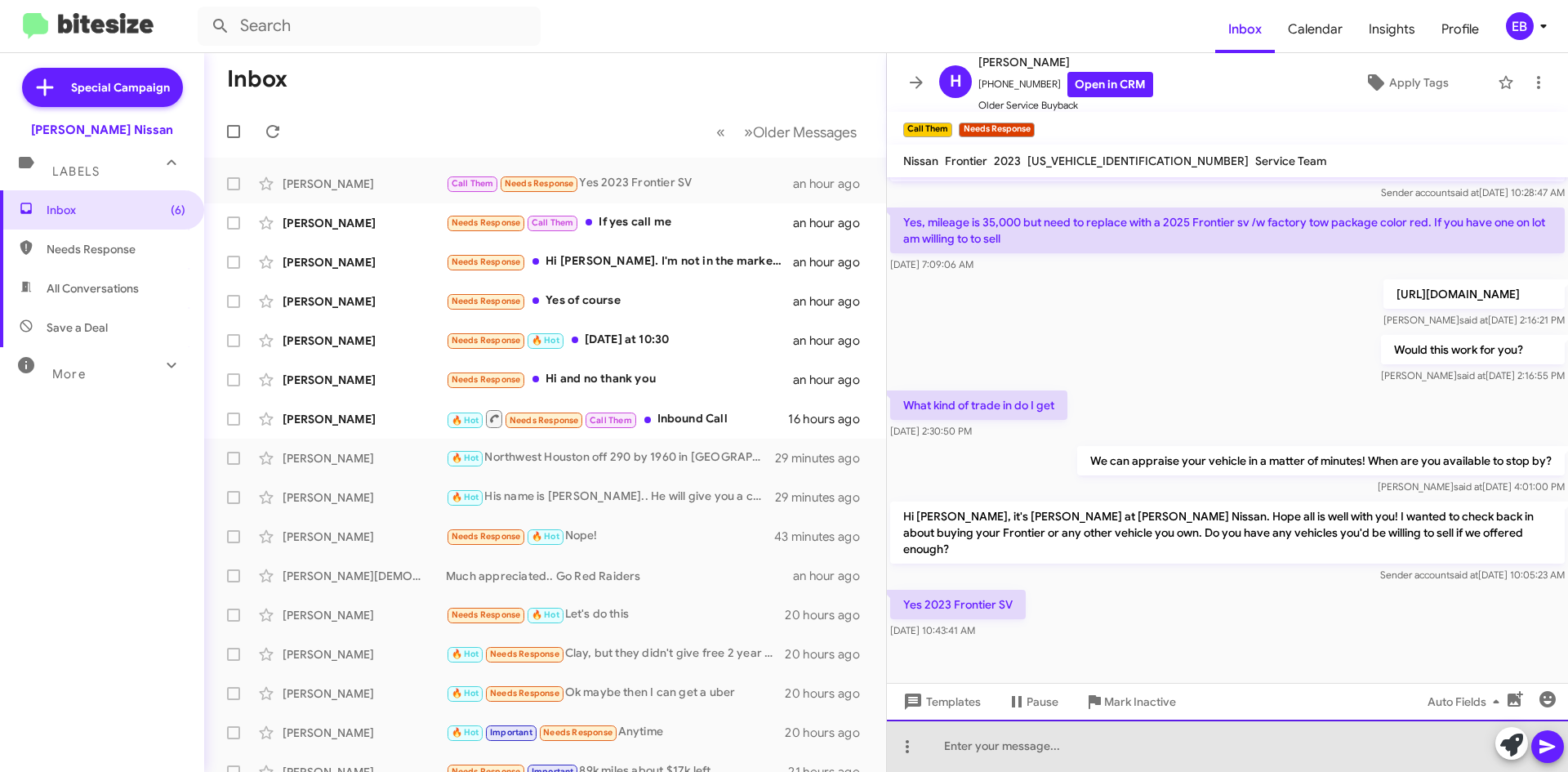
click at [954, 749] on div at bounding box center [1227, 745] width 681 height 53
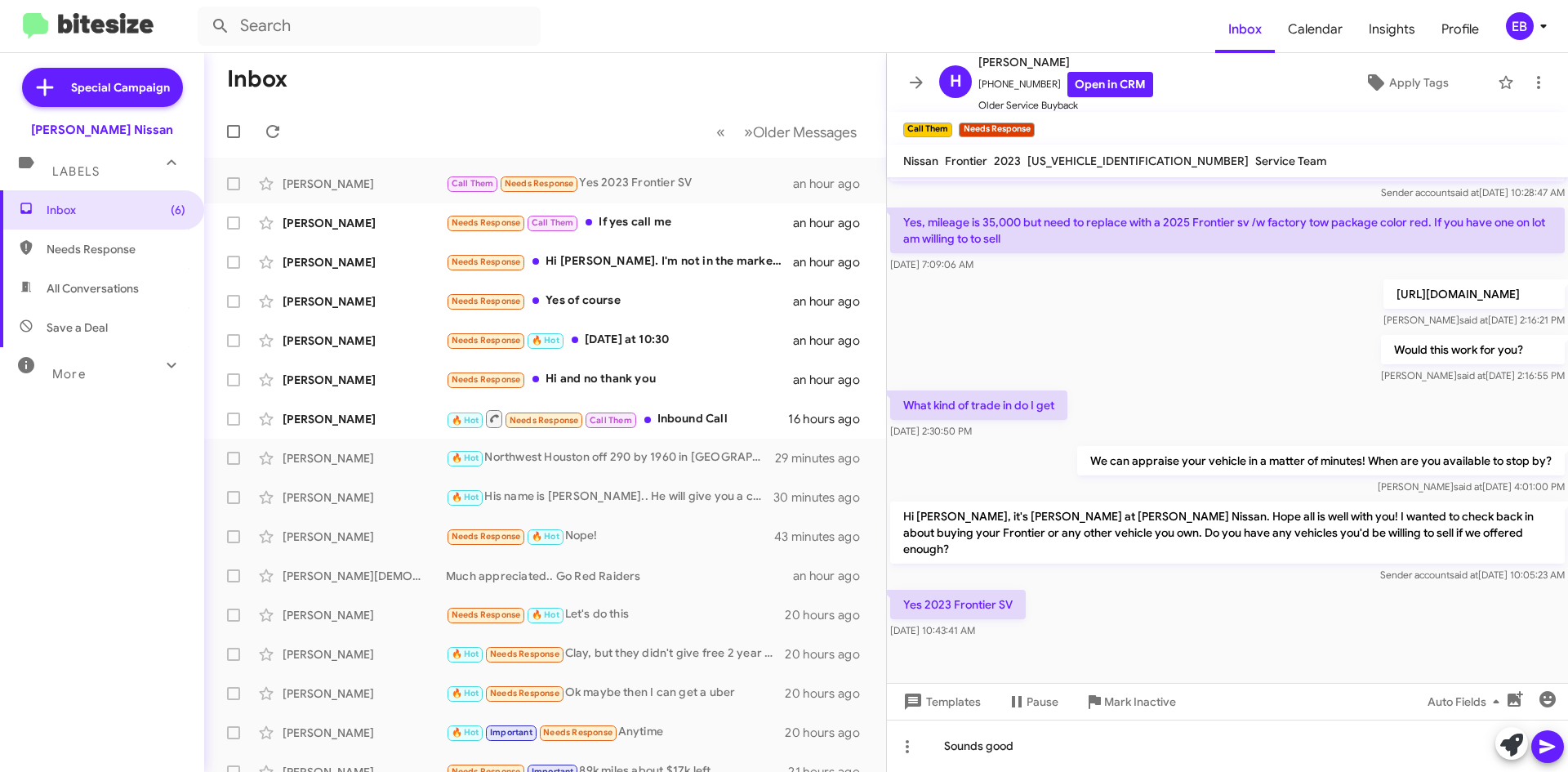
click at [671, 64] on mat-toolbar-row "Inbox" at bounding box center [545, 79] width 682 height 53
click at [666, 68] on mat-toolbar-row "Inbox" at bounding box center [545, 79] width 682 height 53
click at [792, 23] on form at bounding box center [706, 26] width 1017 height 40
click at [356, 224] on div "[PERSON_NAME]" at bounding box center [364, 223] width 163 height 17
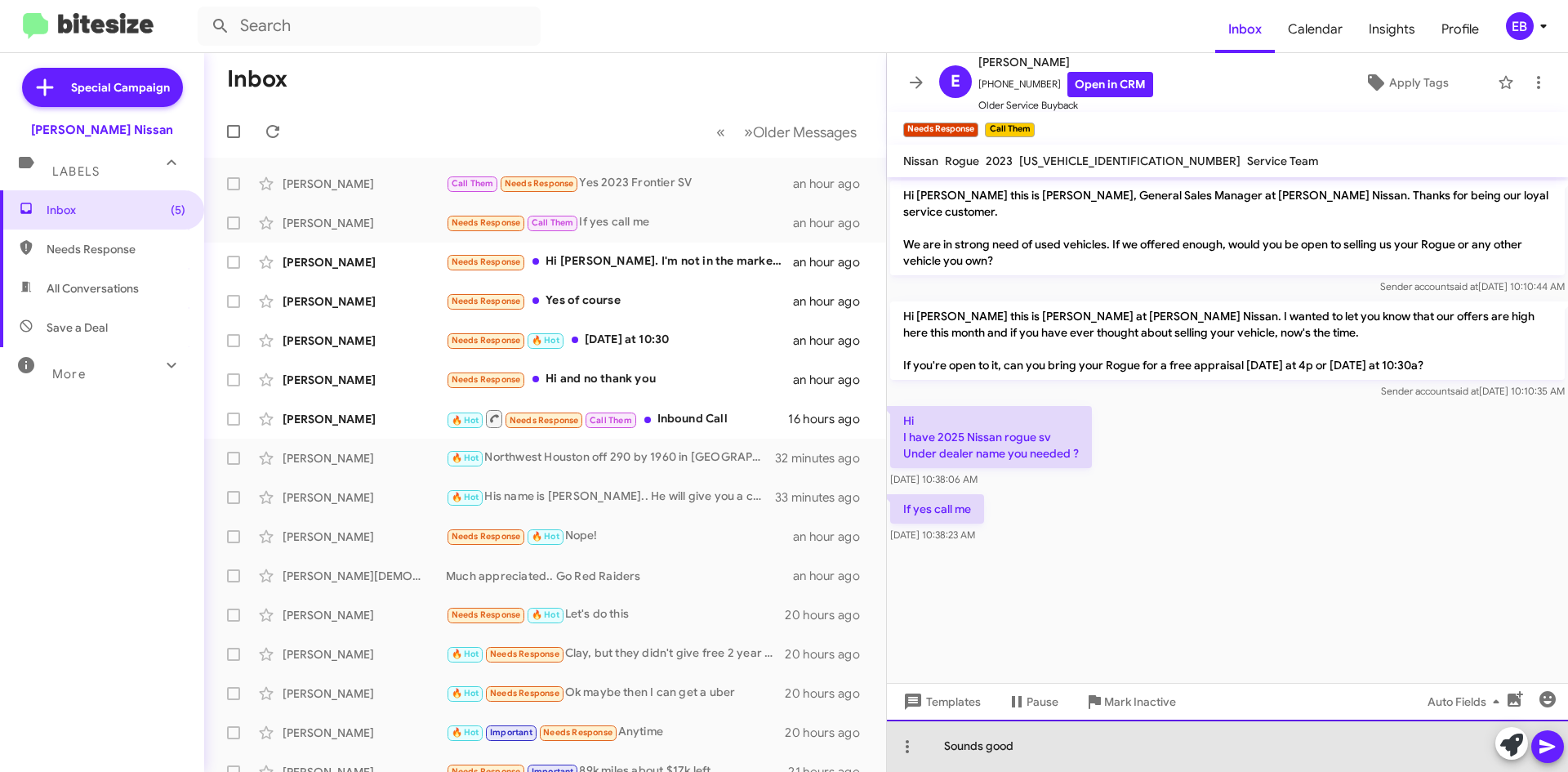
drag, startPoint x: 1037, startPoint y: 748, endPoint x: 1014, endPoint y: 749, distance: 23.0
click at [1014, 749] on div "Sounds good" at bounding box center [1227, 745] width 681 height 53
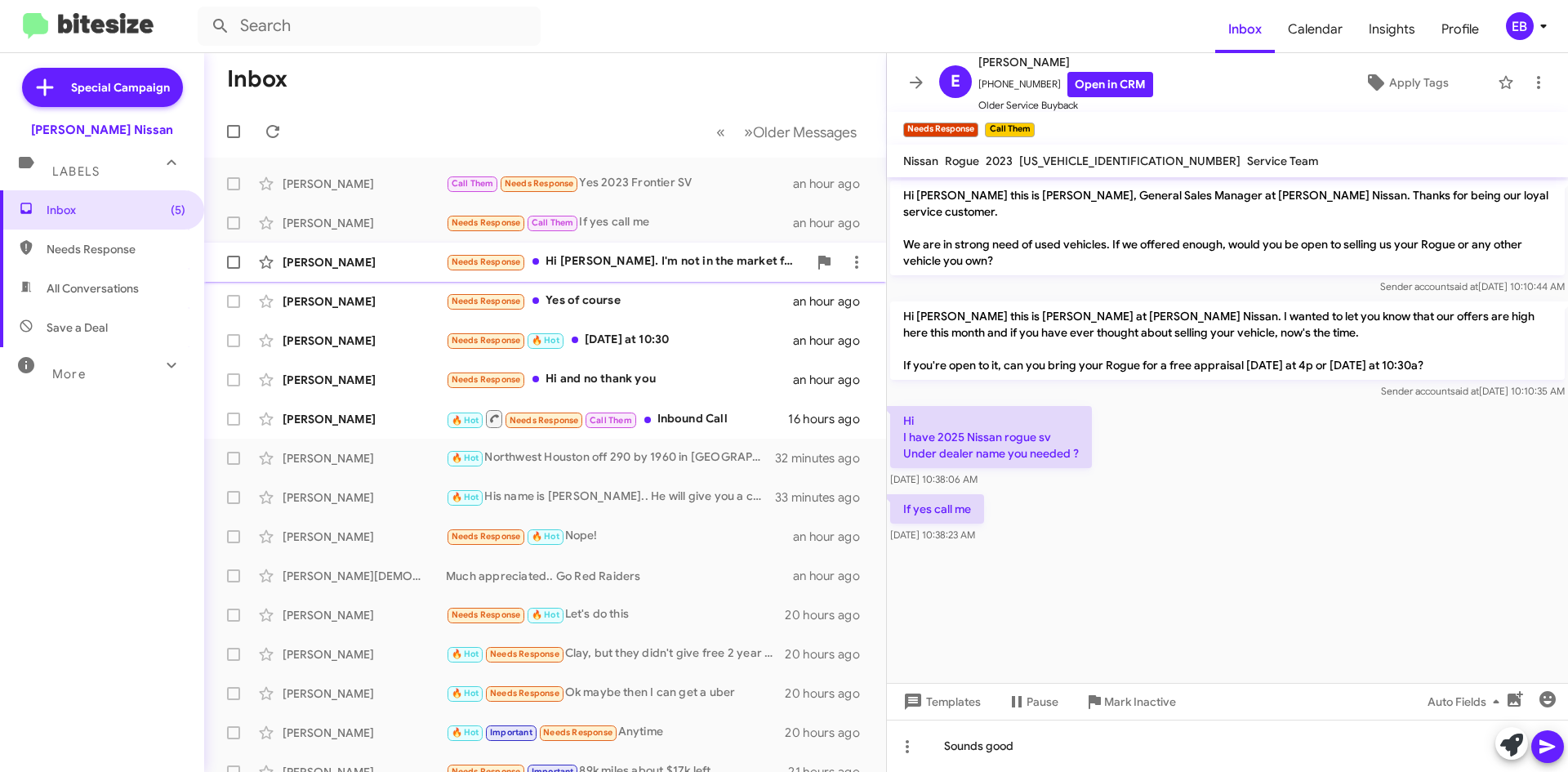
click at [633, 257] on div "Needs Response Hi [PERSON_NAME]. I'm not in the market for a new car. I'll reac…" at bounding box center [626, 262] width 362 height 18
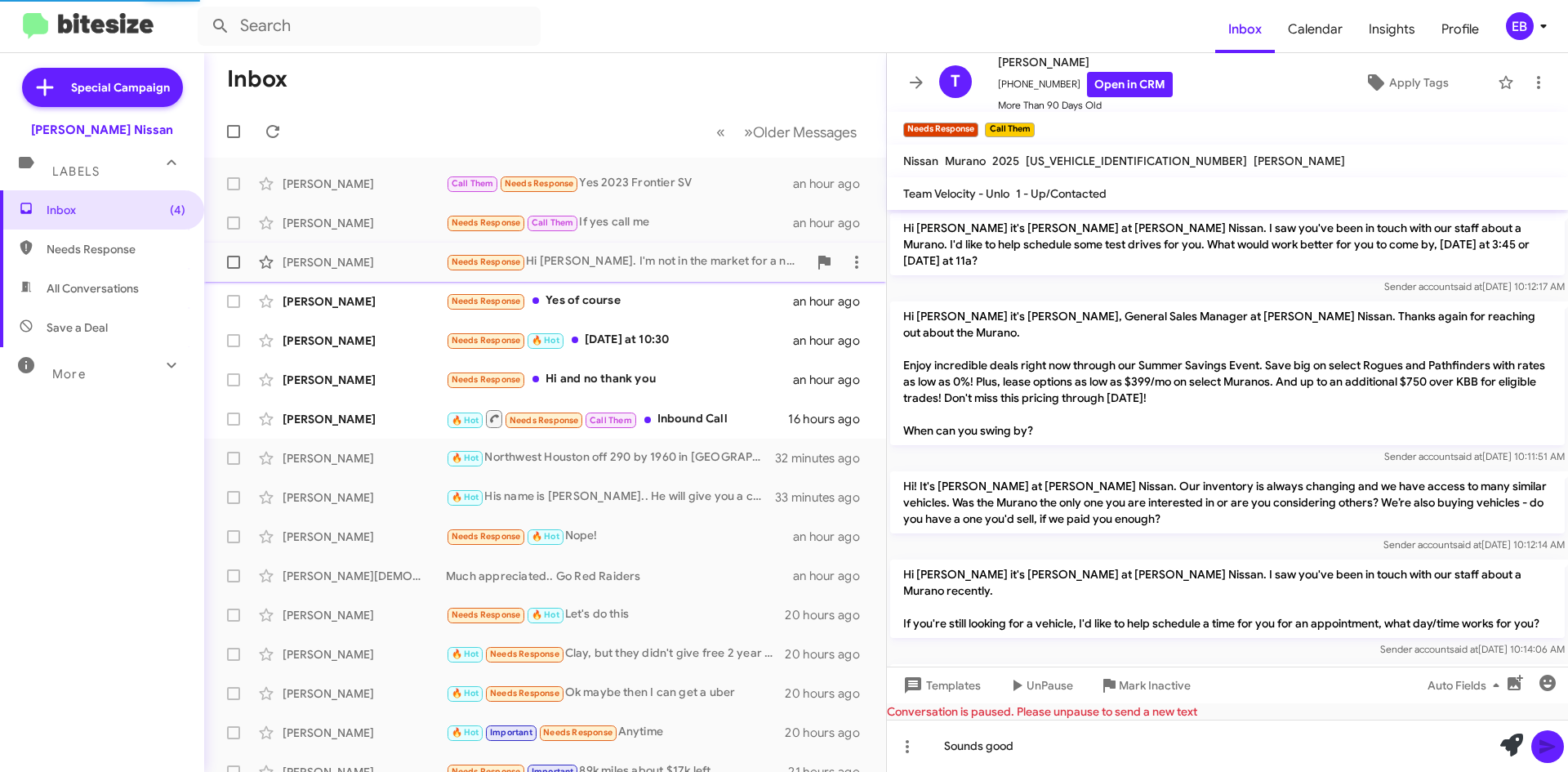
scroll to position [1427, 0]
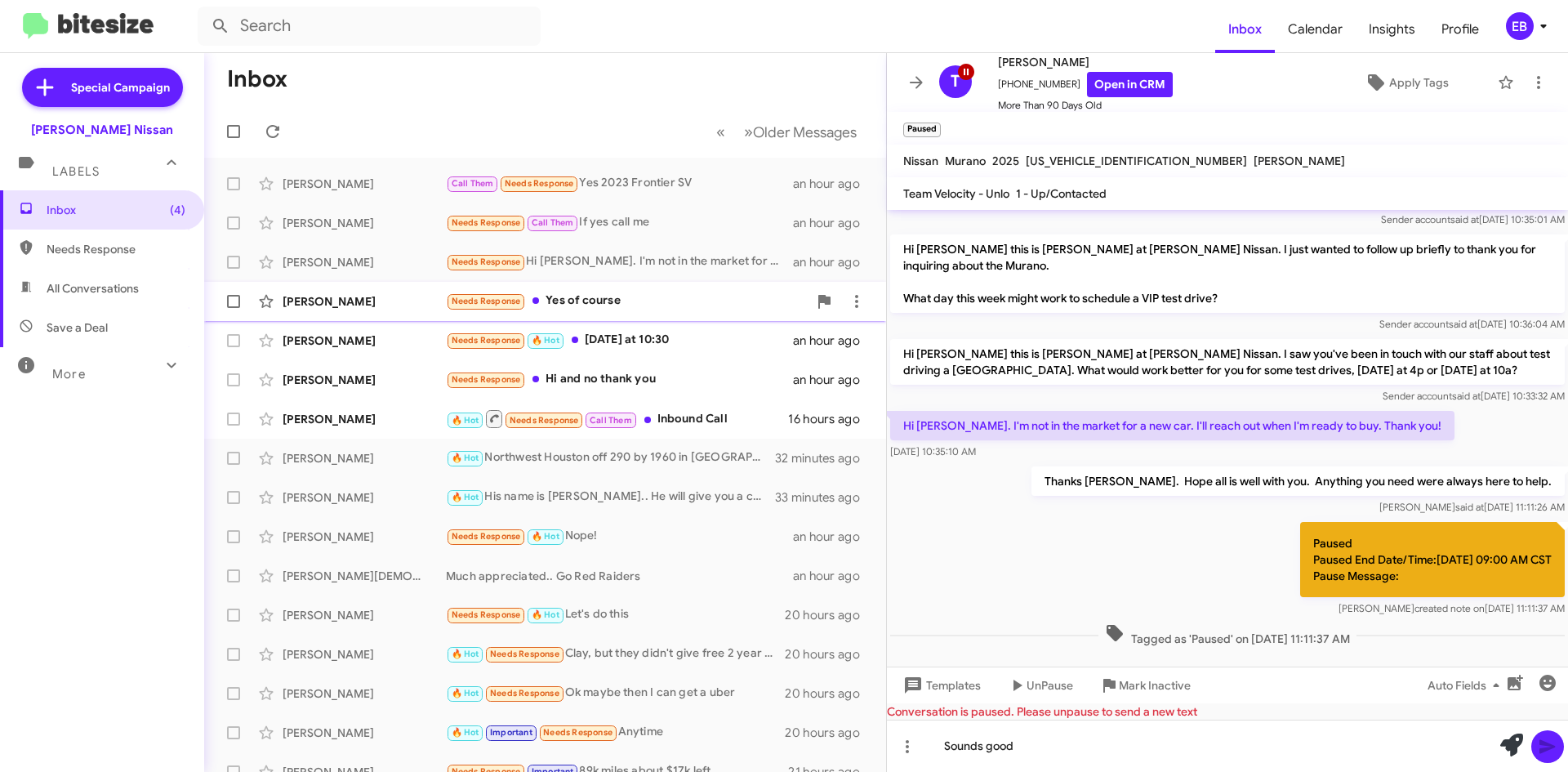
click at [580, 298] on div "Needs Response Yes of course" at bounding box center [626, 301] width 362 height 18
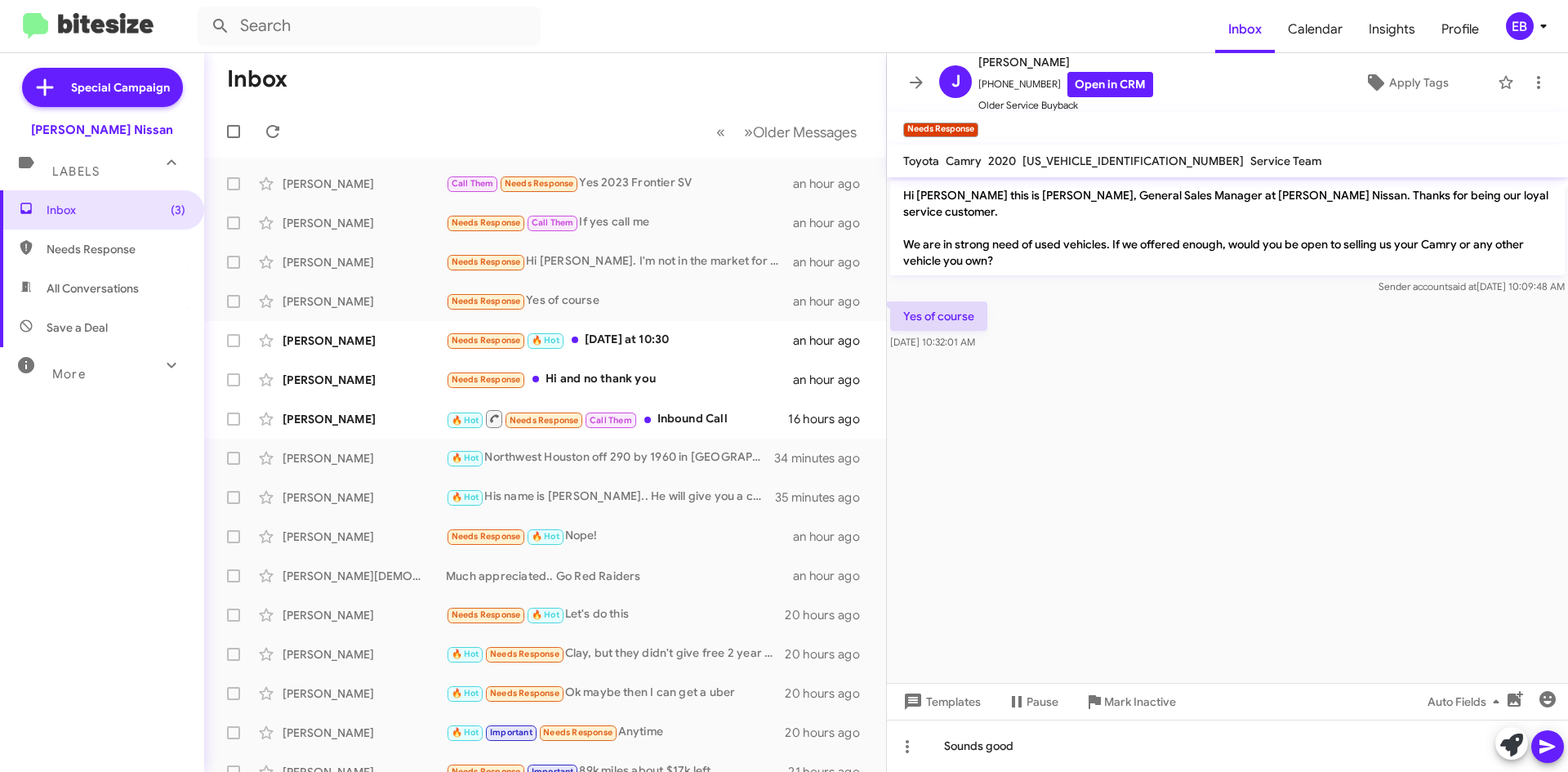
click at [506, 83] on mat-toolbar-row "Inbox" at bounding box center [545, 79] width 682 height 53
click at [507, 84] on mat-toolbar-row "Inbox" at bounding box center [545, 79] width 682 height 53
click at [1048, 336] on div "Yes of course [DATE] 10:32:01 AM" at bounding box center [1227, 326] width 681 height 55
click at [700, 46] on mat-toolbar "Inbox Calendar Insights Profile EB" at bounding box center [784, 26] width 1568 height 53
click at [700, 45] on mat-toolbar "Inbox Calendar Insights Profile EB" at bounding box center [784, 26] width 1568 height 53
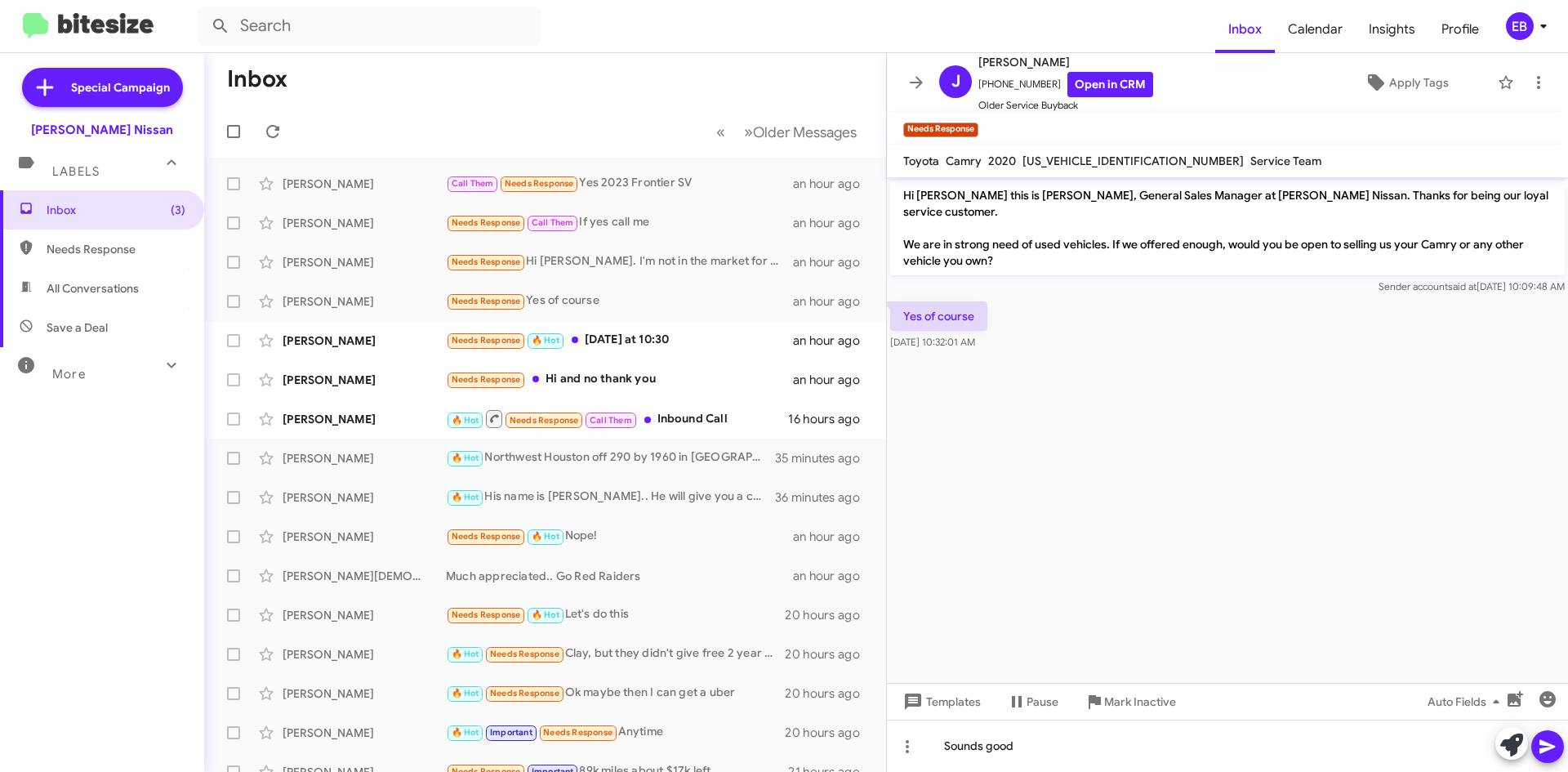
click at [700, 45] on form at bounding box center [706, 26] width 1017 height 40
click at [459, 63] on mat-toolbar-row "Inbox" at bounding box center [545, 79] width 682 height 53
click at [738, 33] on form at bounding box center [706, 26] width 1017 height 40
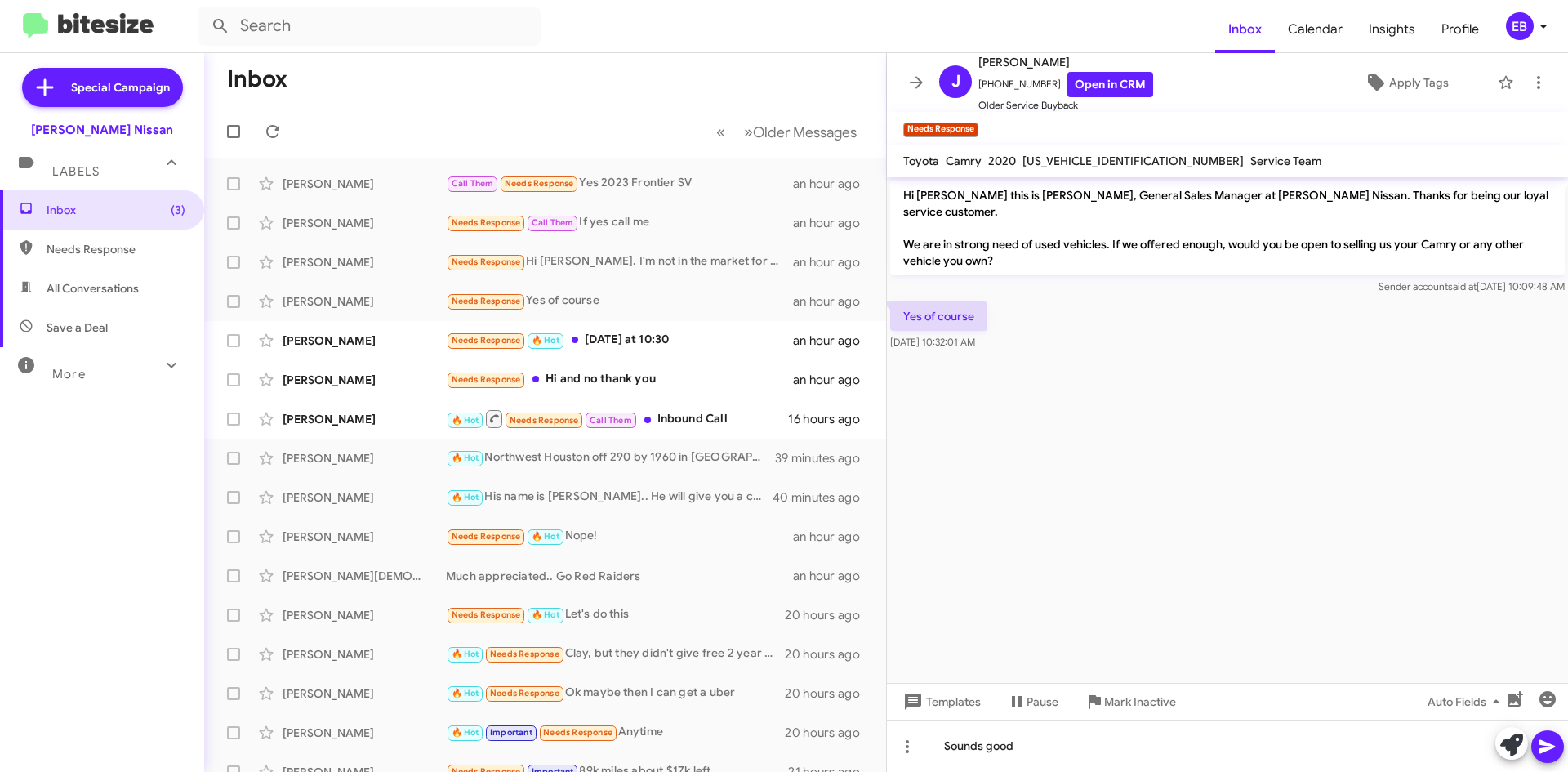
click at [436, 99] on mat-toolbar-row "Inbox" at bounding box center [545, 79] width 682 height 53
click at [436, 99] on mat-toolbar-row "Inbox" at bounding box center [545, 79] width 682 height 53
click at [436, 97] on mat-toolbar-row "Inbox" at bounding box center [545, 79] width 682 height 53
click at [434, 105] on mat-toolbar-row "« Previous » Next Older Messages" at bounding box center [545, 131] width 682 height 53
click at [434, 104] on mat-toolbar-row "Inbox" at bounding box center [545, 79] width 682 height 53
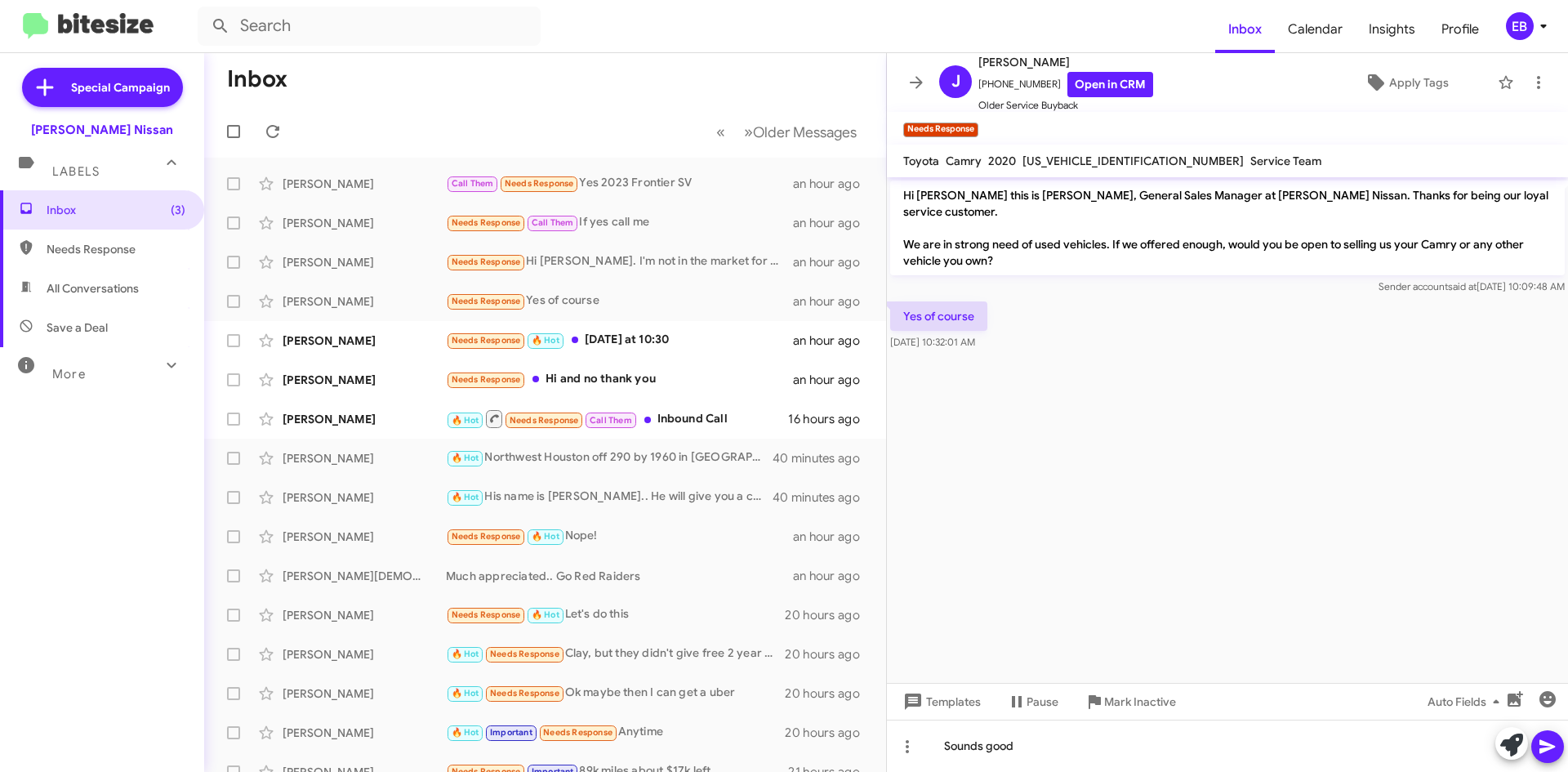
click at [434, 103] on mat-toolbar-row "Inbox" at bounding box center [545, 79] width 682 height 53
click at [430, 110] on mat-toolbar "Inbox « Previous » Next Older Messages" at bounding box center [545, 106] width 682 height 105
click at [430, 110] on mat-toolbar-row "« Previous » Next Older Messages" at bounding box center [545, 131] width 682 height 53
drag, startPoint x: 267, startPoint y: 115, endPoint x: 273, endPoint y: 129, distance: 15.2
click at [267, 116] on mat-toolbar-row "« Previous » Next Older Messages" at bounding box center [545, 131] width 682 height 53
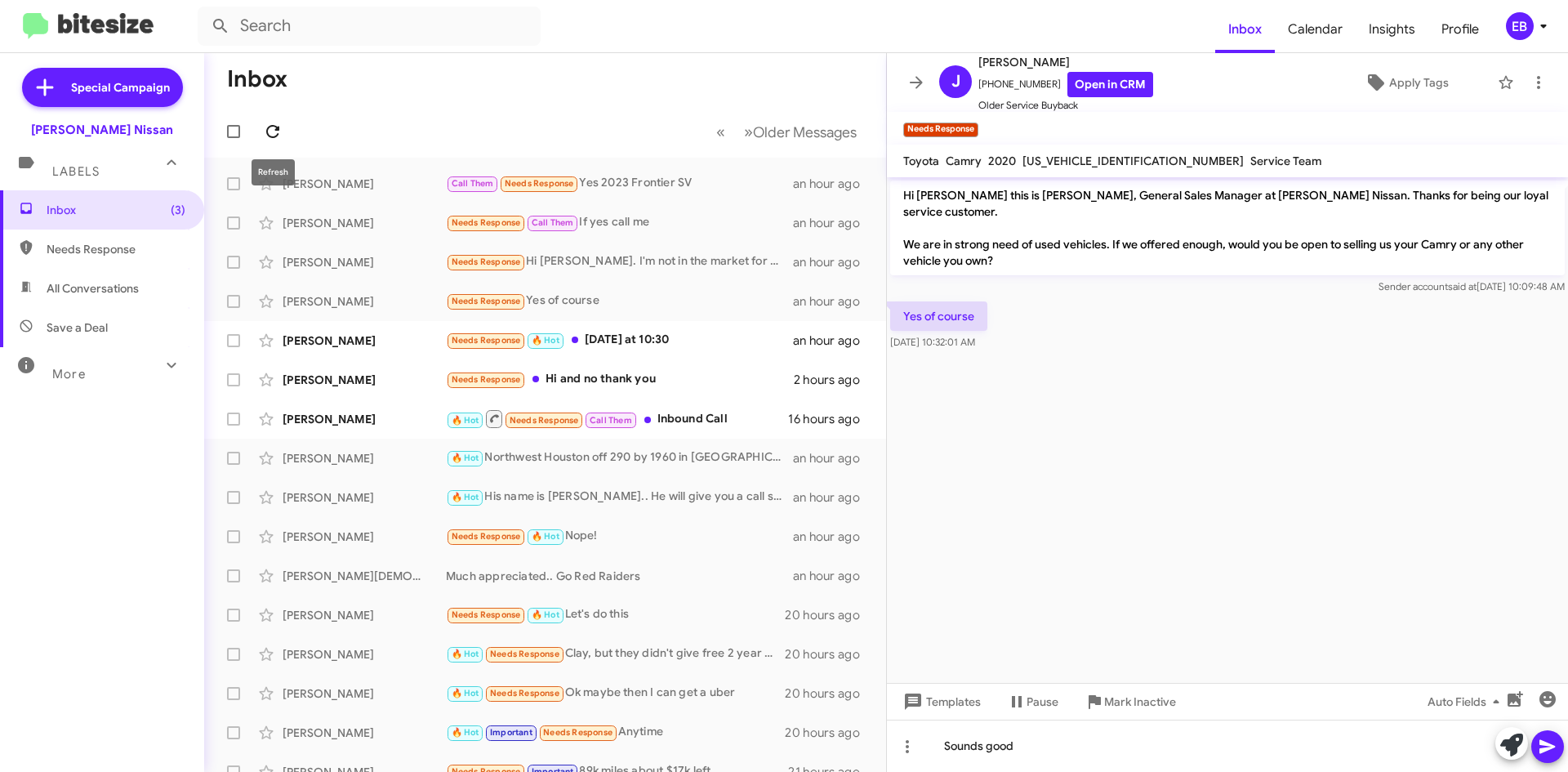
click at [274, 133] on icon at bounding box center [273, 131] width 19 height 19
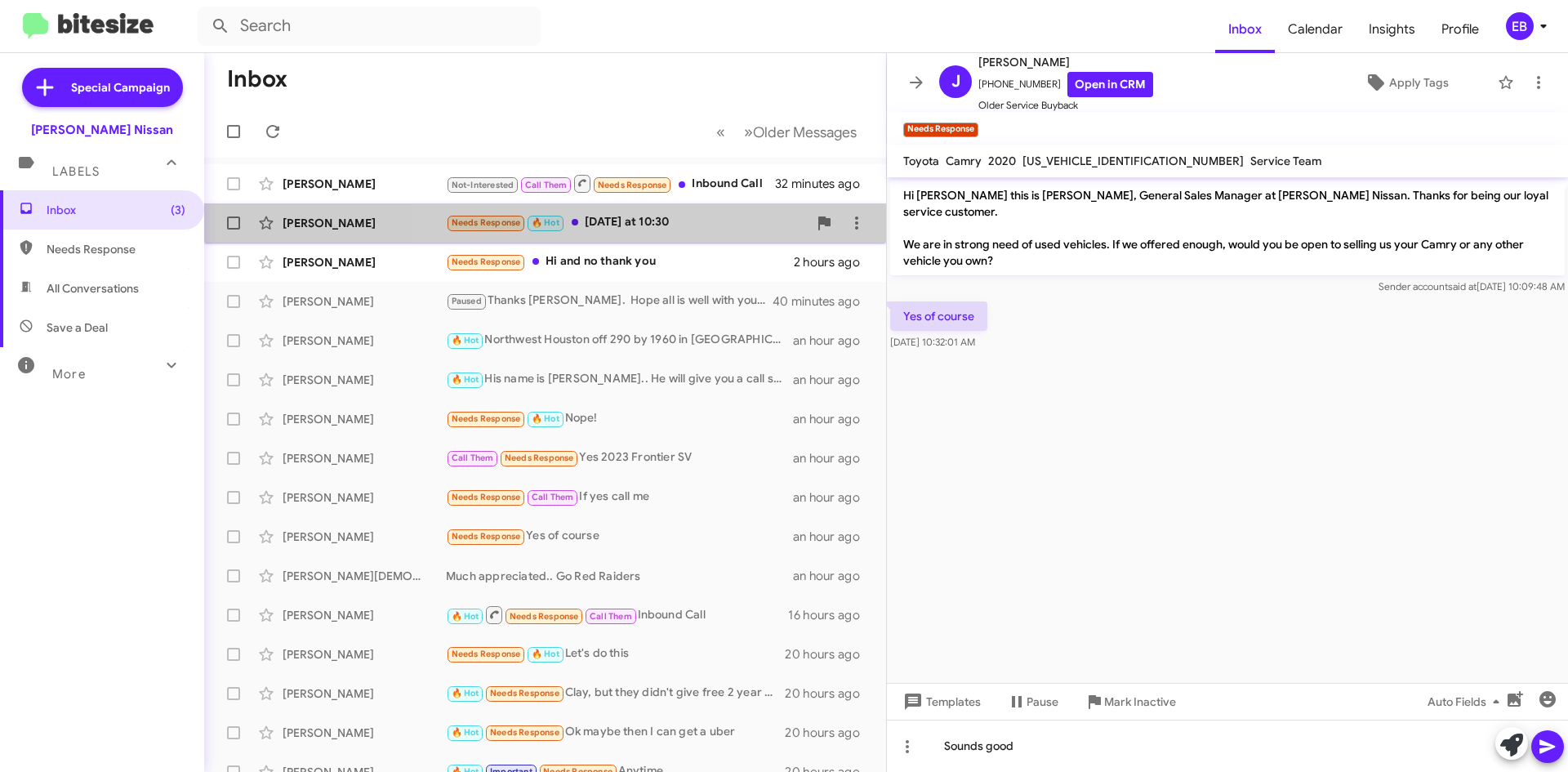
click at [645, 225] on div "Needs Response 🔥 Hot [DATE] at 10:30" at bounding box center [626, 223] width 362 height 18
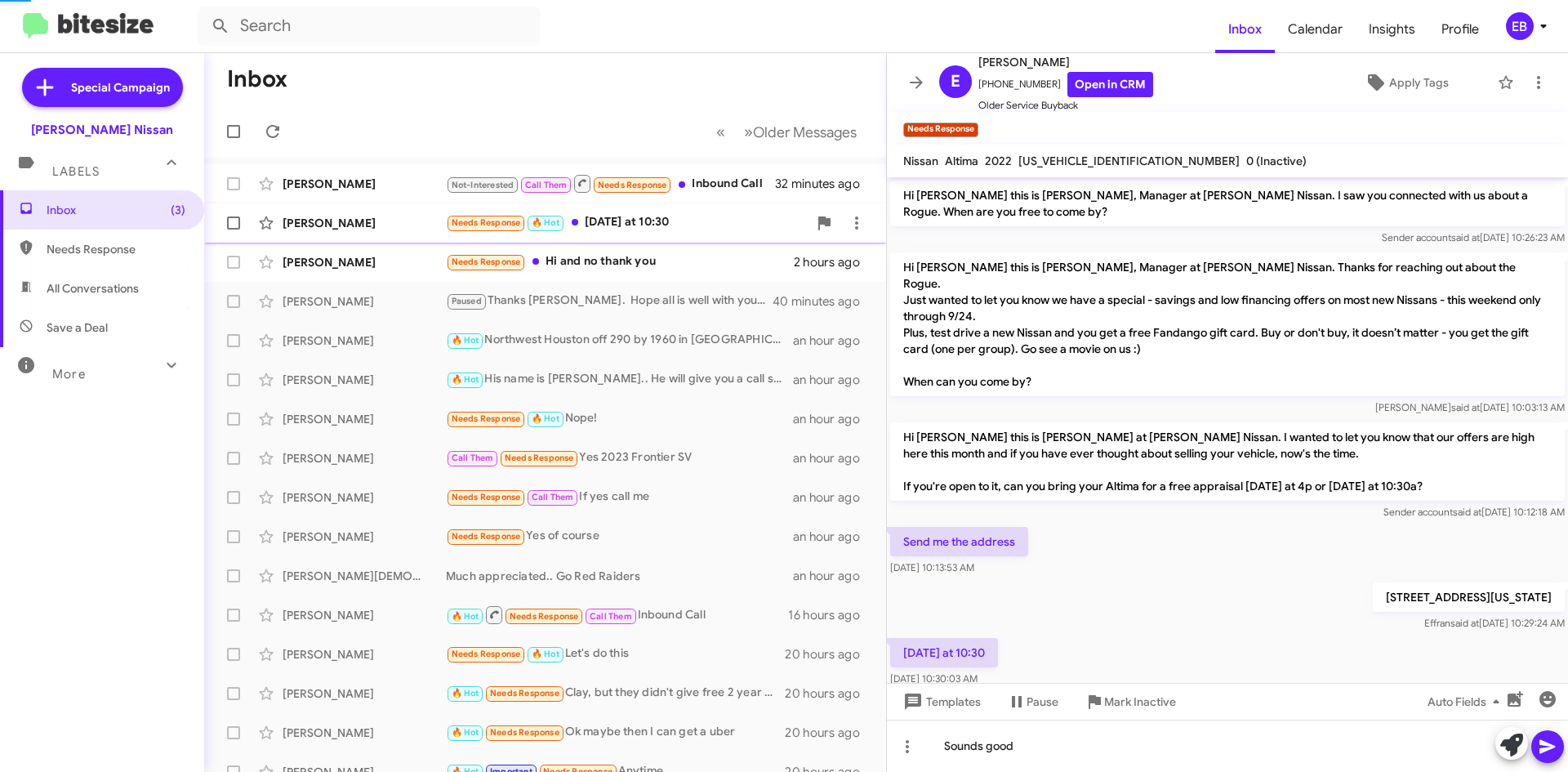
scroll to position [16, 0]
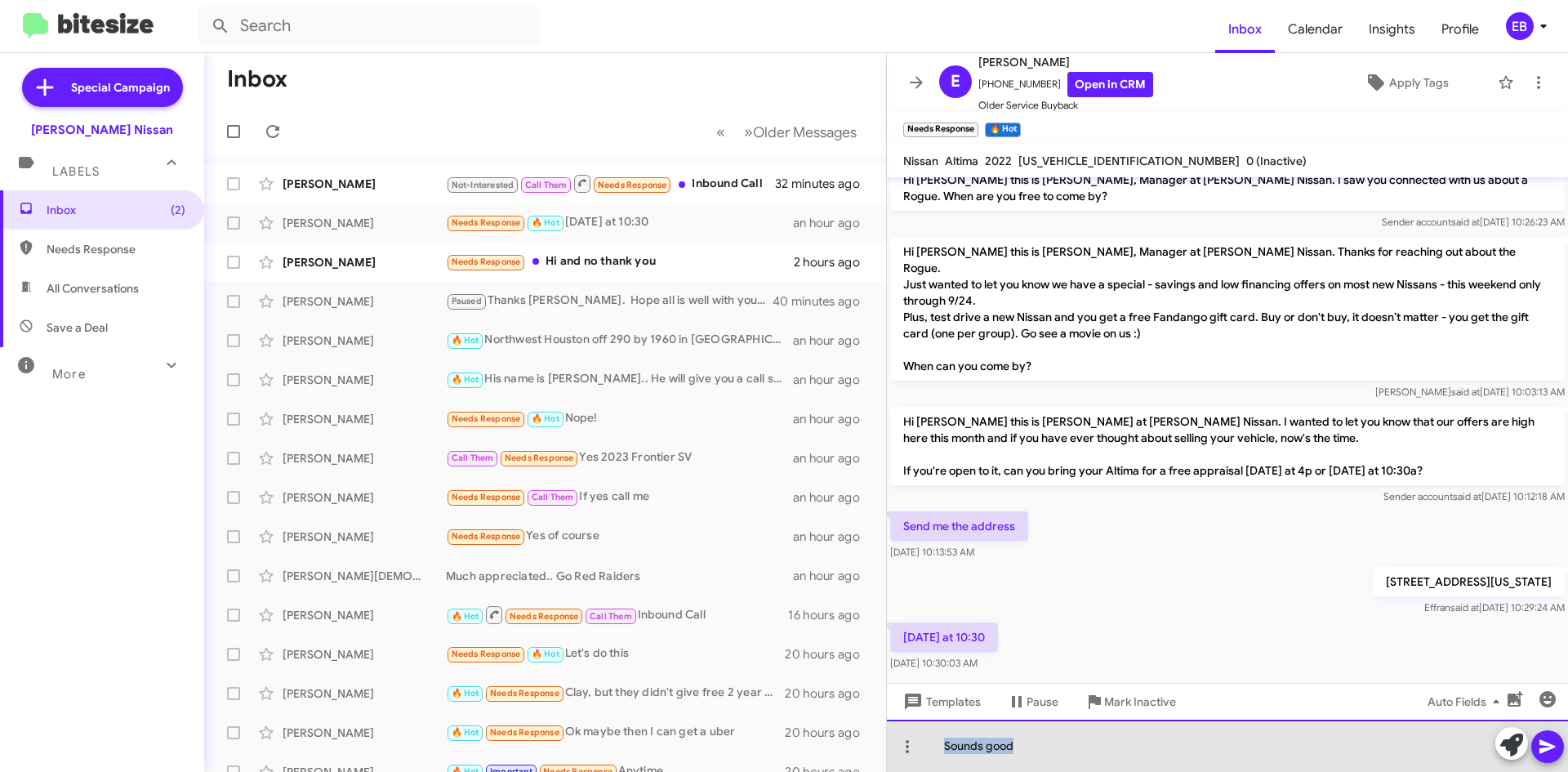
drag, startPoint x: 1037, startPoint y: 746, endPoint x: 935, endPoint y: 745, distance: 102.0
click at [935, 745] on div "Sounds good" at bounding box center [1227, 745] width 681 height 53
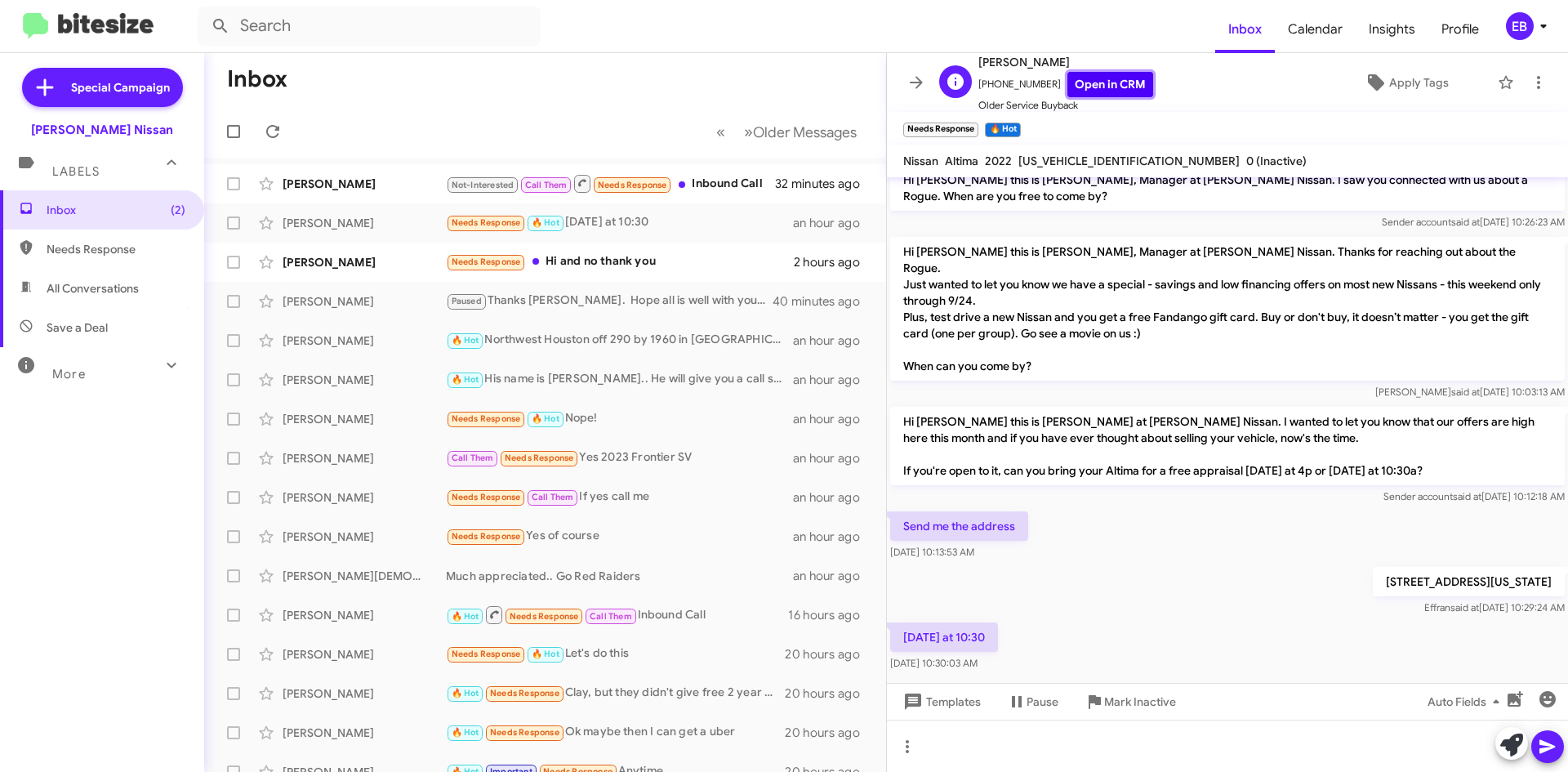
click at [1116, 88] on link "Open in CRM" at bounding box center [1109, 84] width 86 height 25
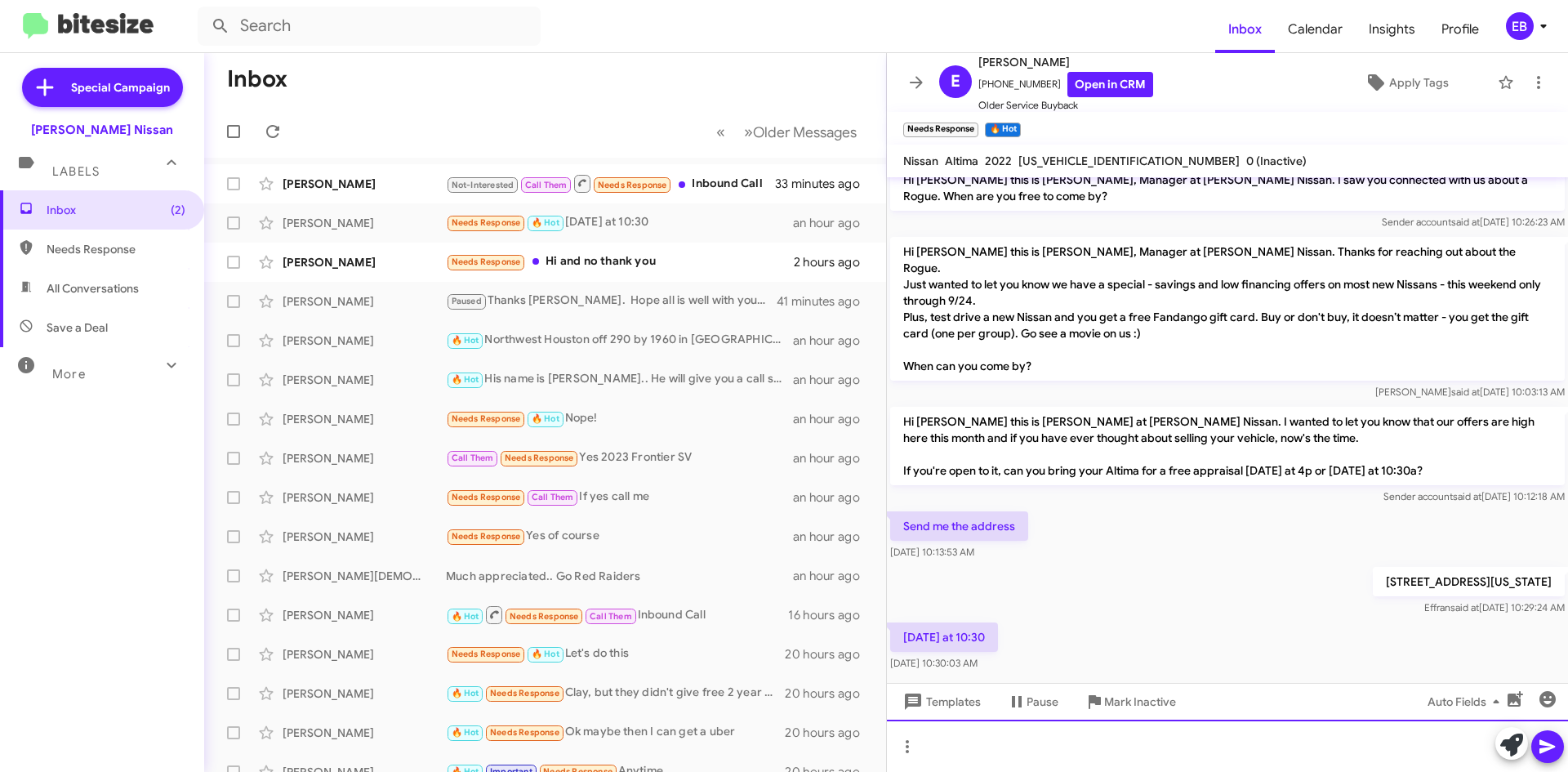
click at [1012, 738] on div at bounding box center [1227, 745] width 681 height 53
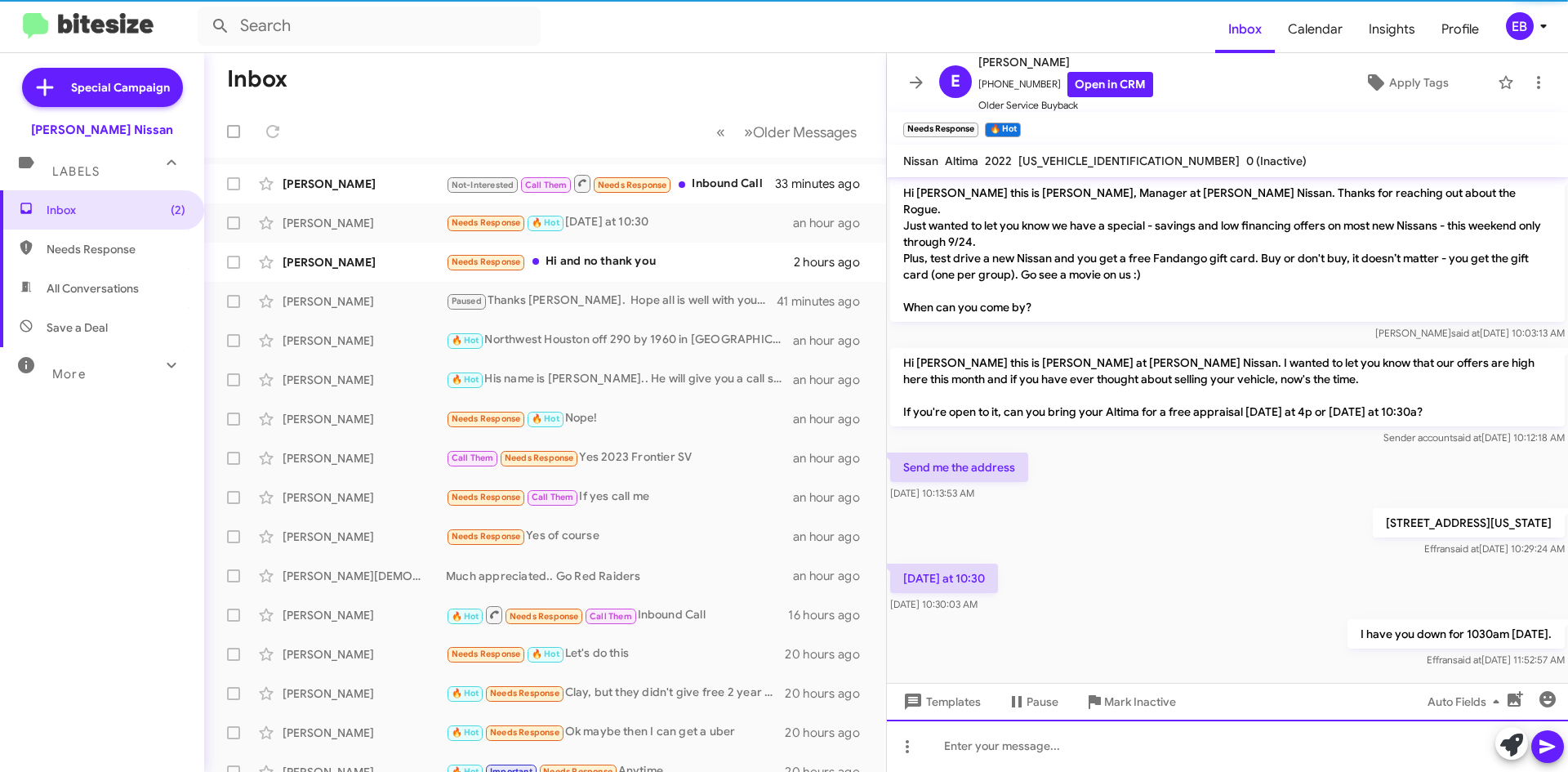
scroll to position [76, 0]
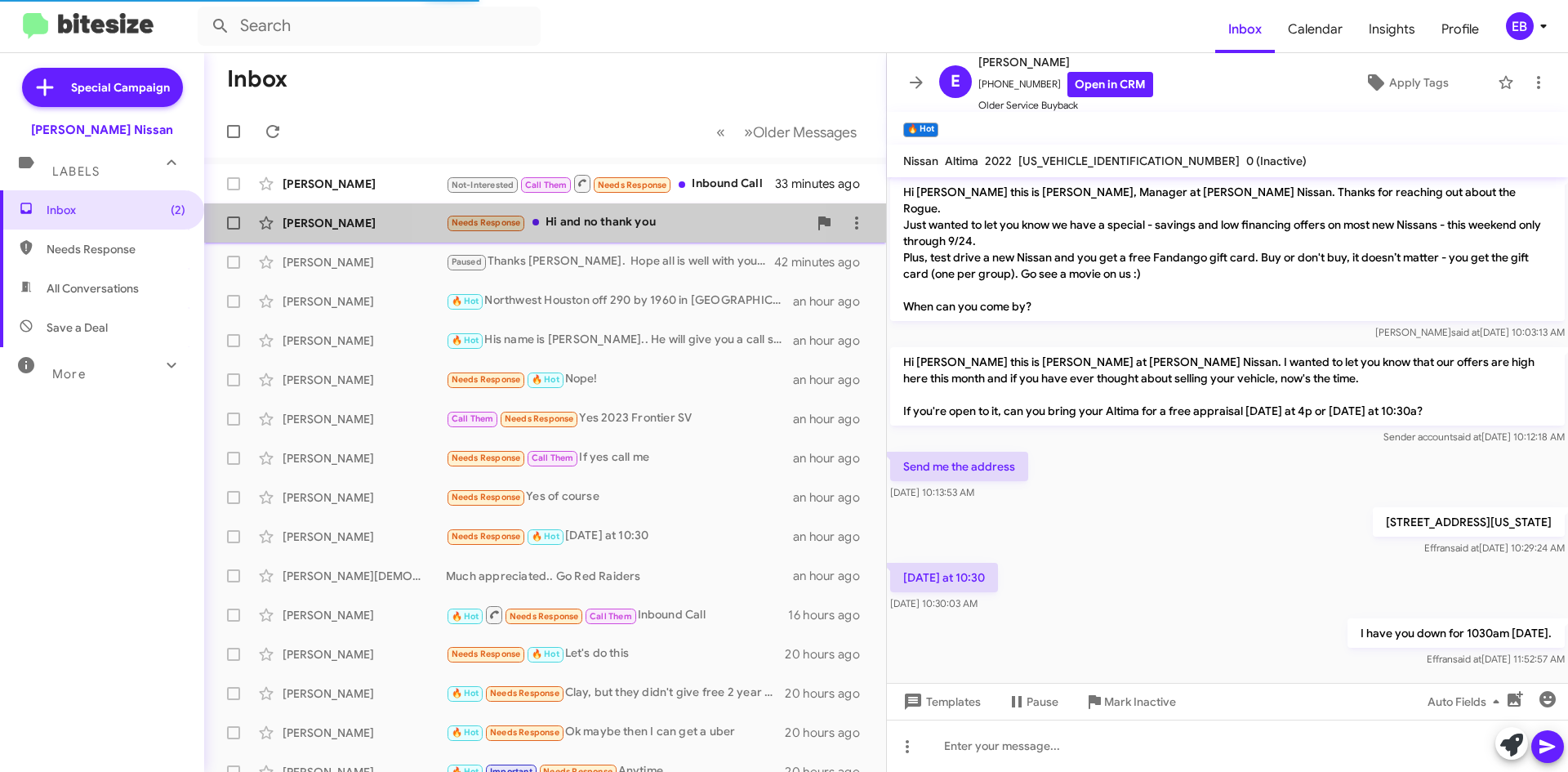
click at [606, 221] on div "Needs Response Hi and no thank you" at bounding box center [626, 223] width 362 height 18
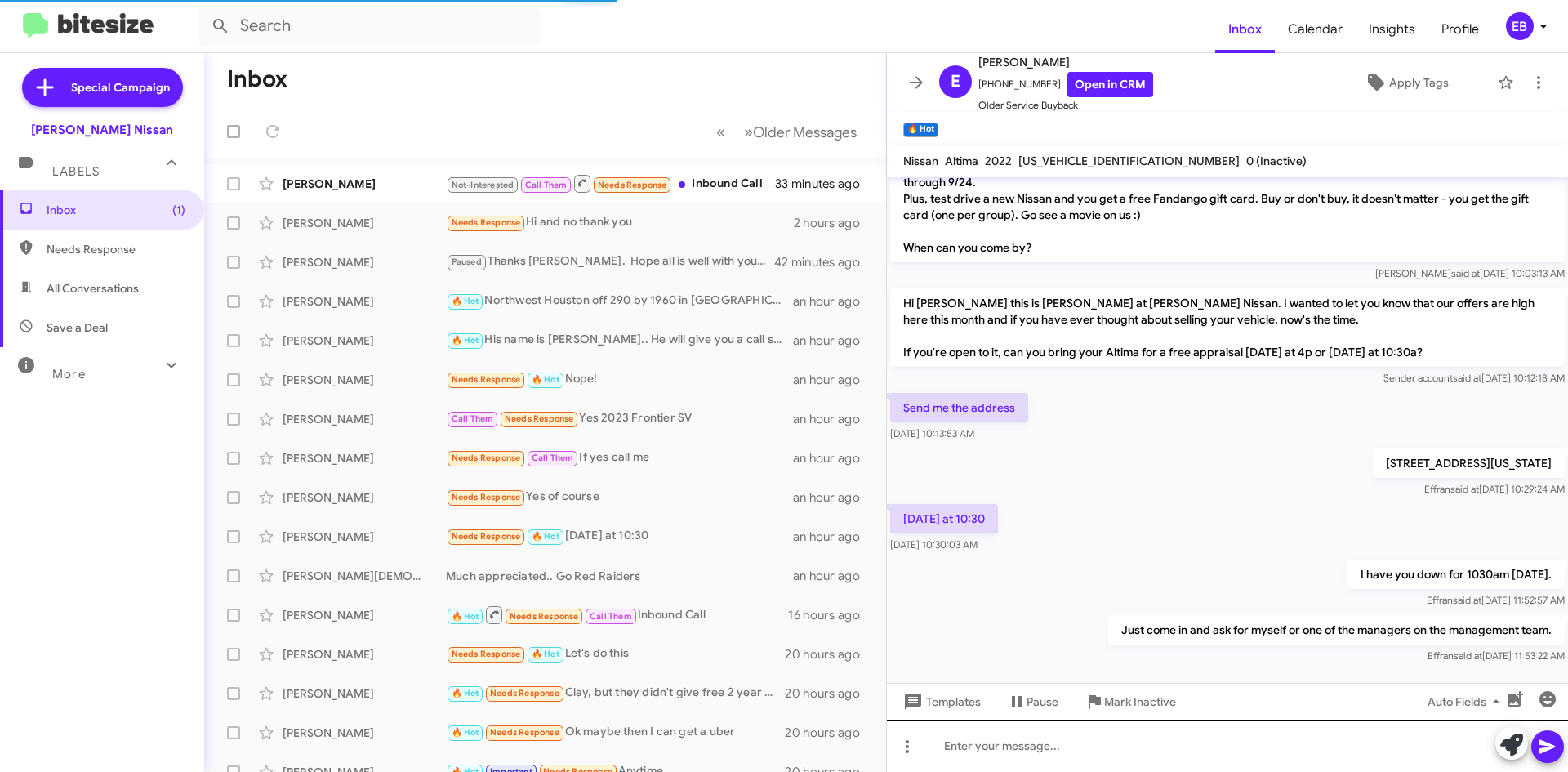
scroll to position [135, 0]
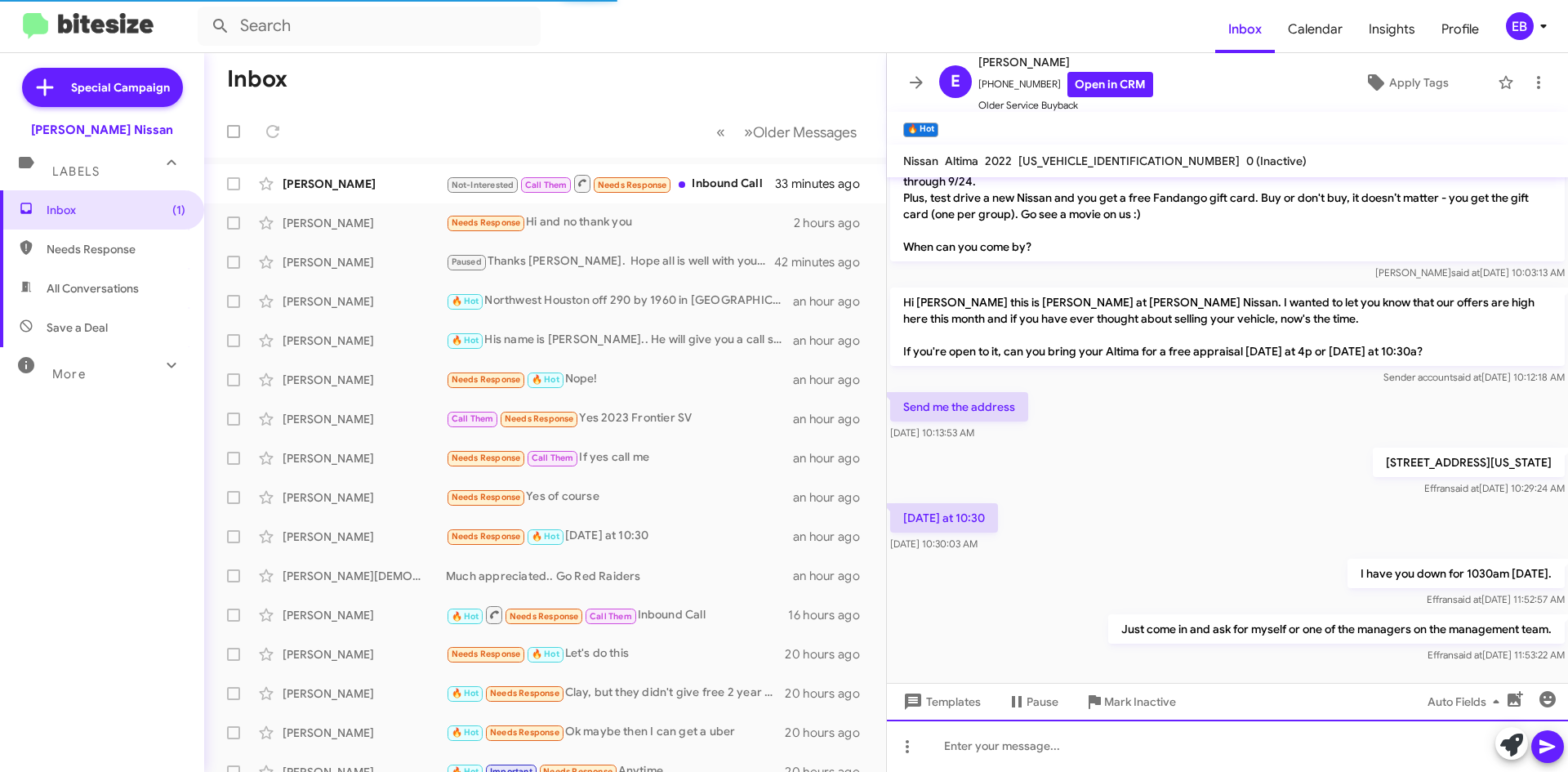
click at [1011, 742] on div at bounding box center [1227, 745] width 681 height 53
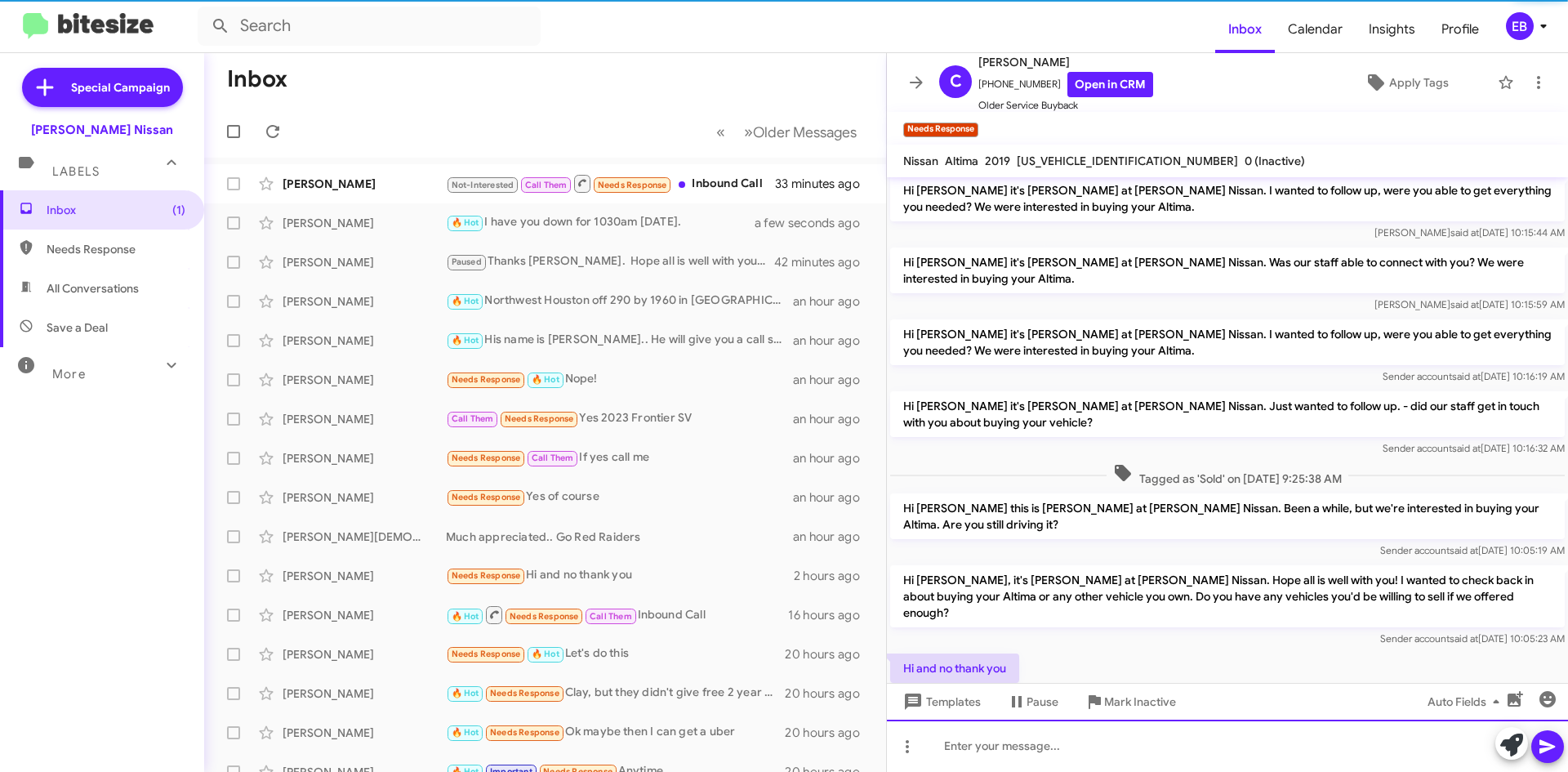
scroll to position [669, 0]
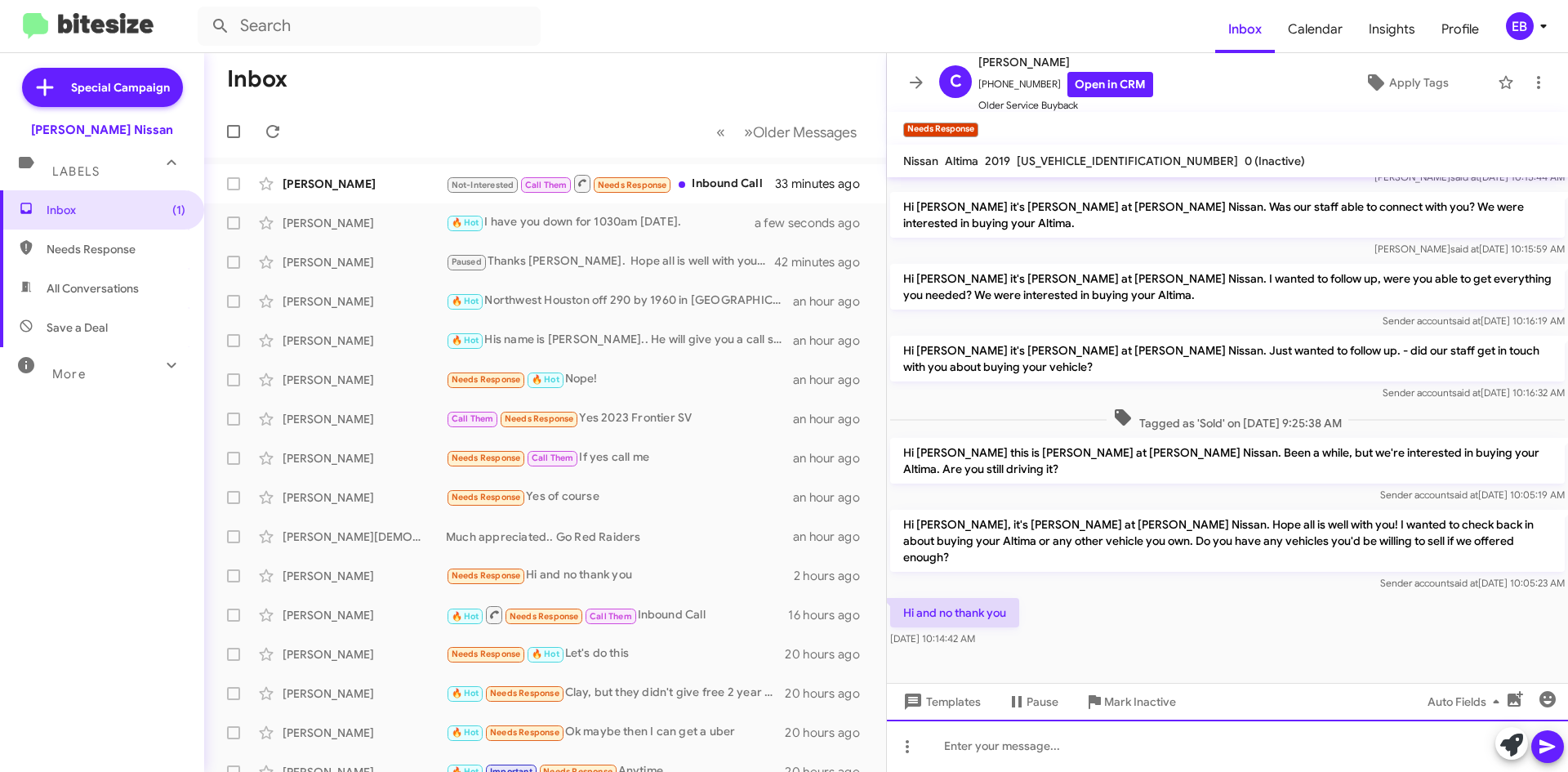
click at [971, 743] on div at bounding box center [1227, 745] width 681 height 53
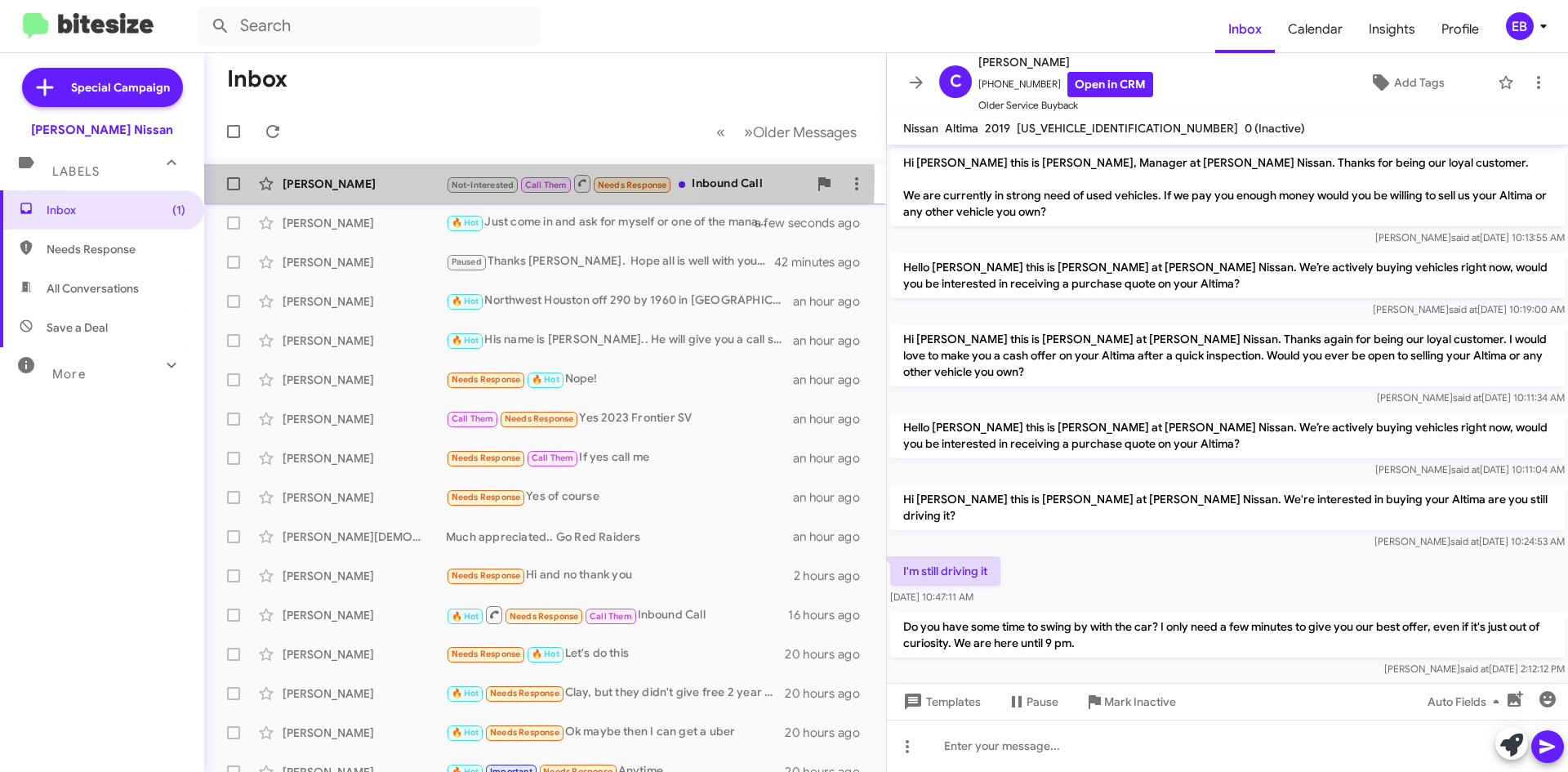
click at [371, 176] on div "[PERSON_NAME]" at bounding box center [364, 184] width 163 height 17
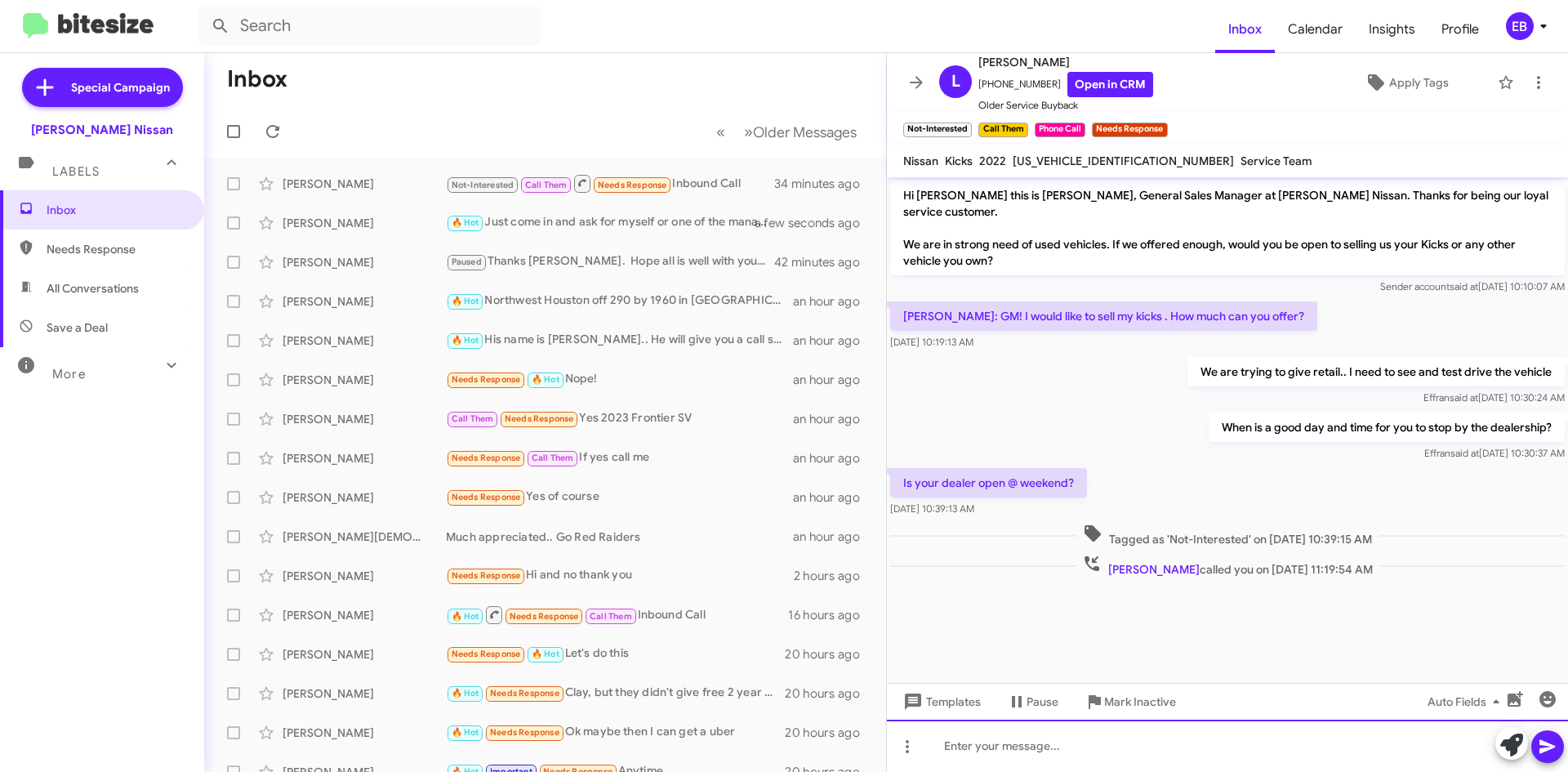
click at [981, 734] on div at bounding box center [1227, 745] width 681 height 53
